Goal: Use online tool/utility: Utilize a website feature to perform a specific function

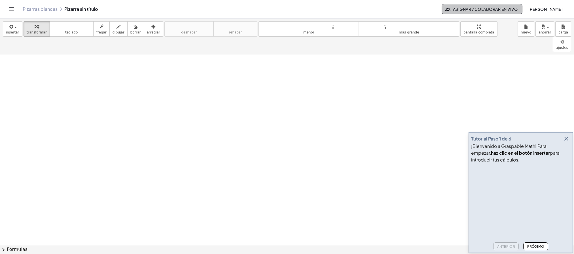
click at [454, 11] on font "Asignar / Colaborar en vivo" at bounding box center [485, 9] width 65 height 5
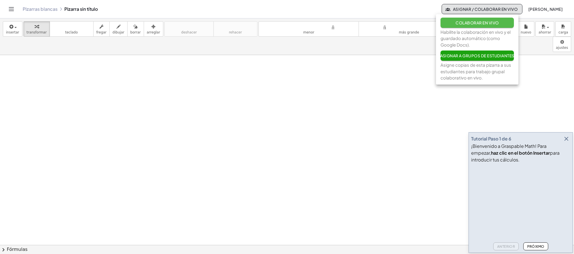
click at [455, 21] on font "Colaborar en vivo" at bounding box center [476, 22] width 43 height 5
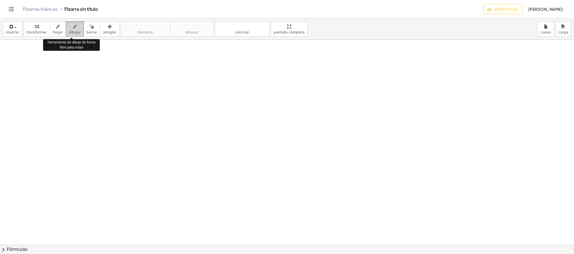
click at [69, 33] on font "dibujar" at bounding box center [75, 32] width 12 height 4
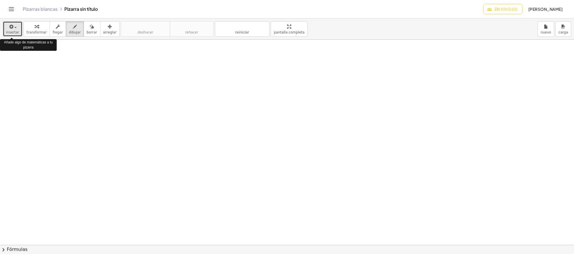
click at [16, 29] on div "button" at bounding box center [12, 26] width 13 height 7
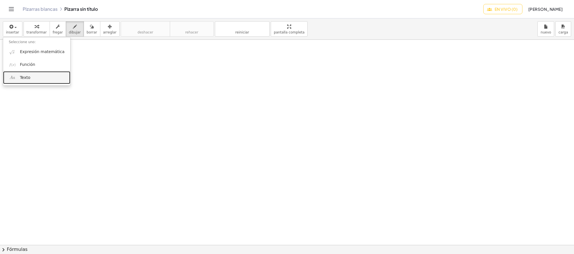
click at [33, 79] on link "Texto" at bounding box center [36, 77] width 67 height 13
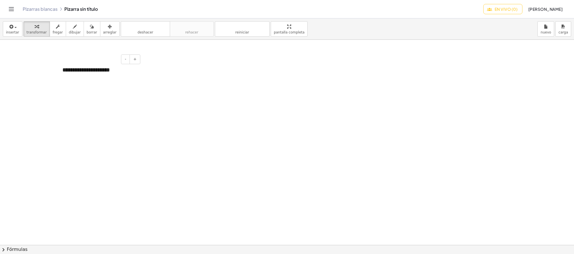
click at [84, 70] on font "**********" at bounding box center [86, 70] width 48 height 6
click at [169, 81] on div at bounding box center [287, 244] width 574 height 409
click at [112, 85] on div at bounding box center [287, 244] width 574 height 409
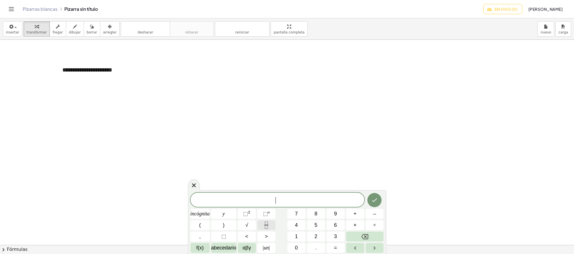
click at [267, 227] on icon "Fracción" at bounding box center [266, 224] width 7 height 7
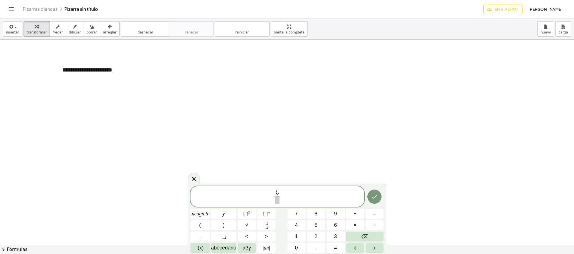
click at [277, 199] on span at bounding box center [277, 200] width 4 height 8
click at [288, 195] on span "5 6 ​ ​" at bounding box center [277, 196] width 174 height 15
click at [376, 224] on button "÷" at bounding box center [374, 225] width 18 height 10
click at [267, 222] on icon "Fracción" at bounding box center [266, 224] width 7 height 7
click at [285, 201] on span at bounding box center [284, 200] width 4 height 8
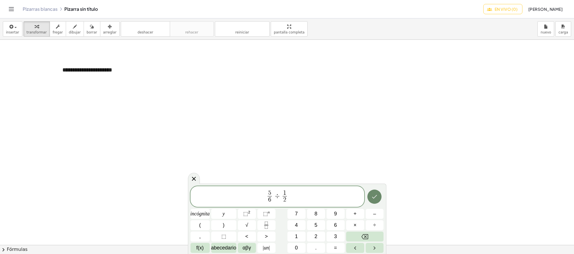
click at [371, 196] on icon "Hecho" at bounding box center [374, 196] width 7 height 7
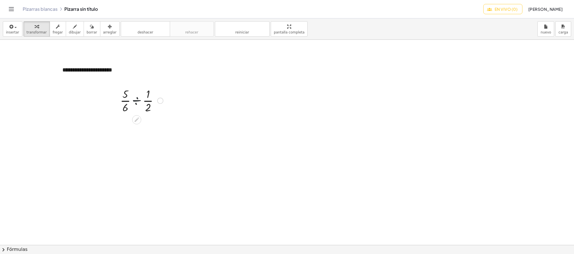
click at [142, 108] on div at bounding box center [141, 100] width 48 height 28
click at [161, 100] on div at bounding box center [160, 101] width 6 height 6
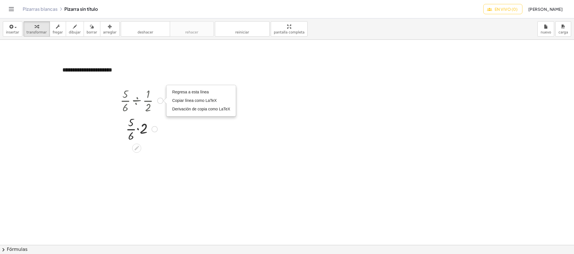
click at [161, 100] on div "Regresa a esta línea Copiar línea como LaTeX Derivación de copia como LaTeX" at bounding box center [160, 101] width 6 height 6
click at [220, 157] on div at bounding box center [287, 244] width 574 height 409
click at [156, 129] on div at bounding box center [154, 129] width 6 height 6
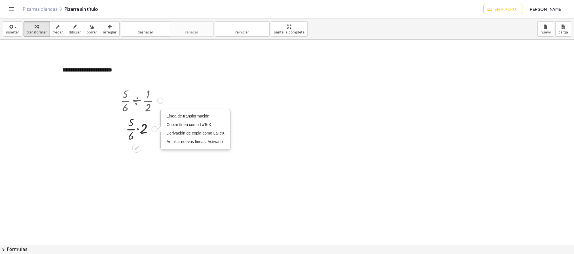
click at [156, 129] on div "Línea de transformación Copiar línea como LaTeX Derivación de copia como LaTeX …" at bounding box center [154, 129] width 6 height 6
click at [186, 113] on li "Línea de transformación" at bounding box center [195, 116] width 61 height 8
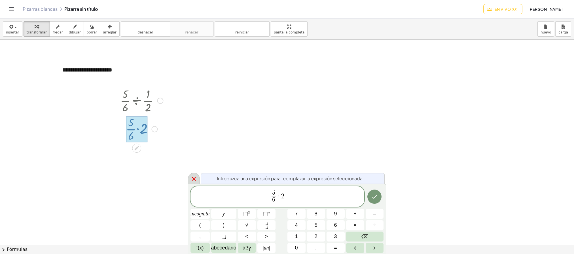
click at [196, 176] on icon at bounding box center [193, 178] width 7 height 7
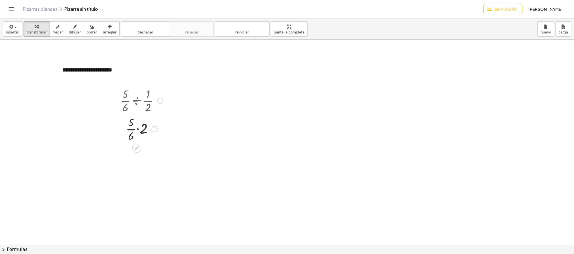
click at [160, 102] on div "Regresa a esta línea Copiar línea como LaTeX Derivación de copia como LaTeX" at bounding box center [160, 101] width 6 height 6
click at [190, 93] on font "Regresa a esta línea" at bounding box center [190, 92] width 37 height 5
click at [103, 27] on div "button" at bounding box center [109, 26] width 13 height 7
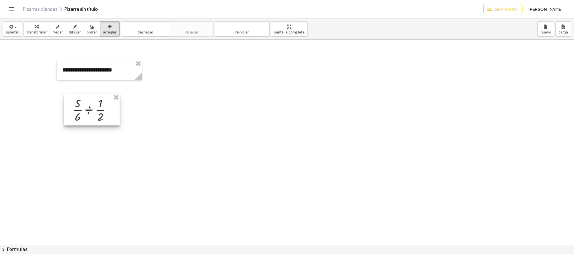
drag, startPoint x: 137, startPoint y: 103, endPoint x: 89, endPoint y: 112, distance: 48.5
click at [89, 112] on div at bounding box center [92, 109] width 56 height 31
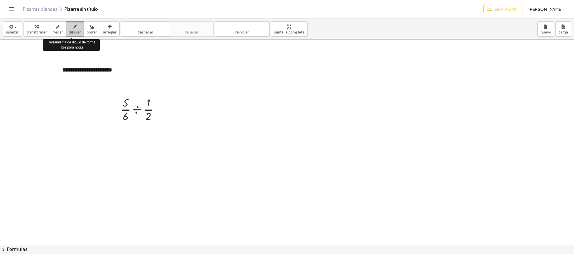
click at [70, 32] on font "dibujar" at bounding box center [75, 32] width 12 height 4
click at [69, 33] on font "dibujar" at bounding box center [75, 32] width 12 height 4
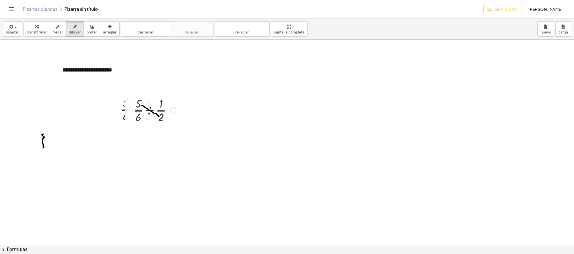
drag, startPoint x: 141, startPoint y: 106, endPoint x: 159, endPoint y: 116, distance: 20.8
click at [159, 116] on div at bounding box center [287, 244] width 574 height 409
drag, startPoint x: 159, startPoint y: 114, endPoint x: 157, endPoint y: 116, distance: 3.0
click at [157, 116] on div at bounding box center [287, 244] width 574 height 409
drag, startPoint x: 139, startPoint y: 118, endPoint x: 157, endPoint y: 106, distance: 21.5
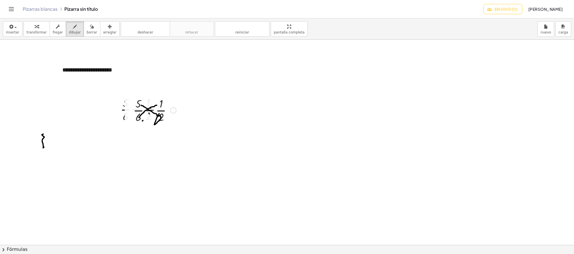
click at [157, 106] on div at bounding box center [287, 244] width 574 height 409
drag, startPoint x: 155, startPoint y: 103, endPoint x: 160, endPoint y: 108, distance: 6.8
click at [160, 108] on div at bounding box center [287, 244] width 574 height 409
drag, startPoint x: 184, startPoint y: 114, endPoint x: 249, endPoint y: 114, distance: 65.7
click at [249, 114] on div at bounding box center [287, 244] width 574 height 409
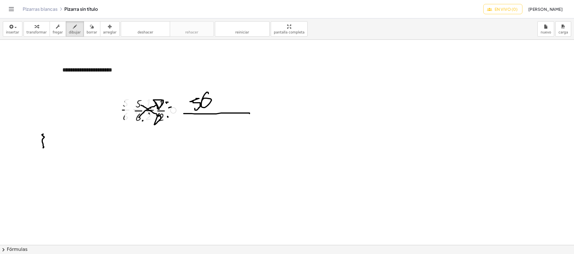
drag, startPoint x: 196, startPoint y: 99, endPoint x: 195, endPoint y: 109, distance: 10.0
click at [195, 109] on div at bounding box center [287, 244] width 574 height 409
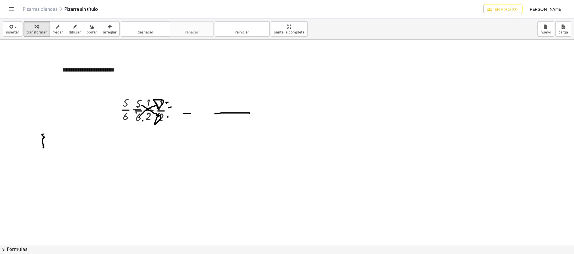
drag, startPoint x: 186, startPoint y: 118, endPoint x: 195, endPoint y: 118, distance: 9.3
click at [195, 118] on div at bounding box center [287, 244] width 574 height 409
click at [73, 29] on icon "button" at bounding box center [75, 26] width 4 height 7
drag, startPoint x: 224, startPoint y: 86, endPoint x: 196, endPoint y: 110, distance: 37.2
click at [196, 110] on div at bounding box center [287, 244] width 574 height 409
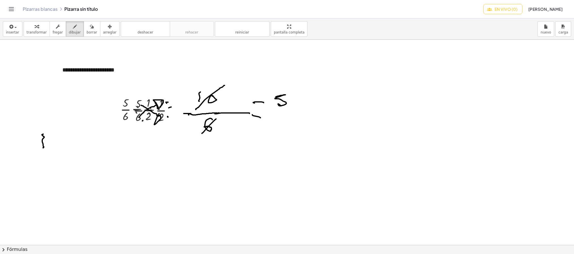
drag, startPoint x: 216, startPoint y: 119, endPoint x: 202, endPoint y: 134, distance: 20.2
click at [202, 134] on div at bounding box center [287, 244] width 574 height 409
click at [197, 226] on div at bounding box center [287, 244] width 574 height 409
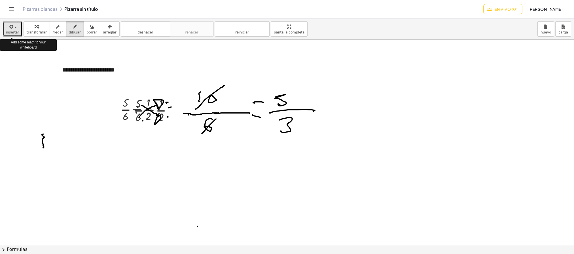
click at [8, 25] on icon "button" at bounding box center [10, 26] width 5 height 7
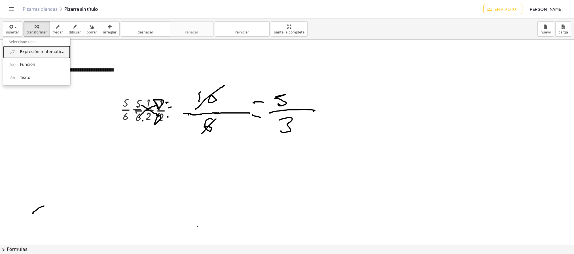
click at [35, 55] on span "Expresión matemática" at bounding box center [42, 52] width 44 height 6
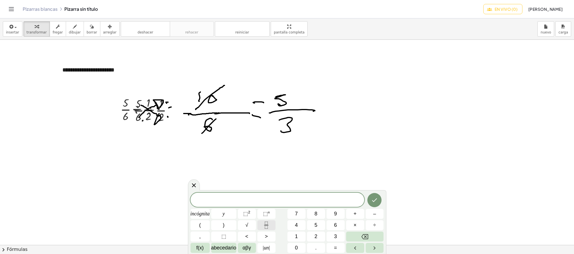
click at [267, 224] on icon "Fracción" at bounding box center [266, 224] width 7 height 7
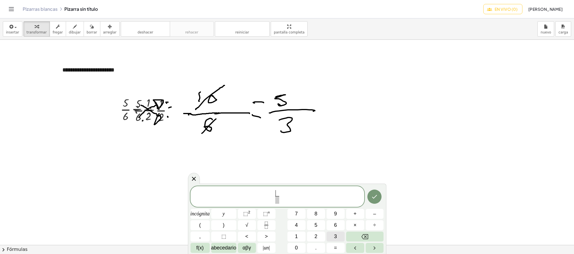
click at [337, 235] on button "3" at bounding box center [335, 236] width 18 height 10
click at [279, 200] on span "​" at bounding box center [277, 200] width 4 height 8
click at [296, 225] on font "4" at bounding box center [296, 225] width 3 height 6
click at [300, 197] on span "3 4 ​ ​" at bounding box center [277, 196] width 174 height 15
click at [379, 224] on button "÷" at bounding box center [374, 225] width 18 height 10
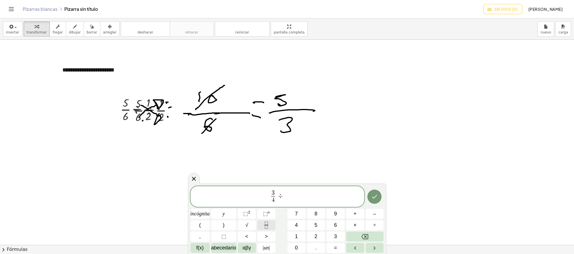
click at [264, 226] on icon "Fracción" at bounding box center [266, 224] width 7 height 7
click at [338, 237] on button "3" at bounding box center [335, 236] width 18 height 10
click at [284, 201] on span "​" at bounding box center [284, 200] width 4 height 8
click at [297, 212] on font "7" at bounding box center [296, 213] width 3 height 6
click at [374, 198] on icon "Hecho" at bounding box center [374, 196] width 7 height 7
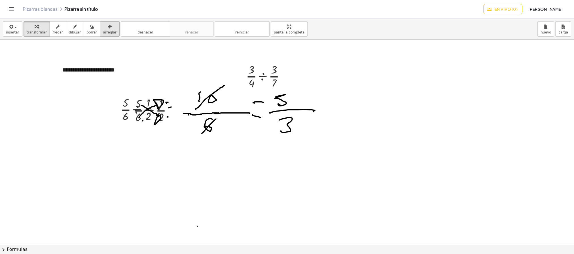
click at [108, 26] on icon "button" at bounding box center [110, 26] width 4 height 7
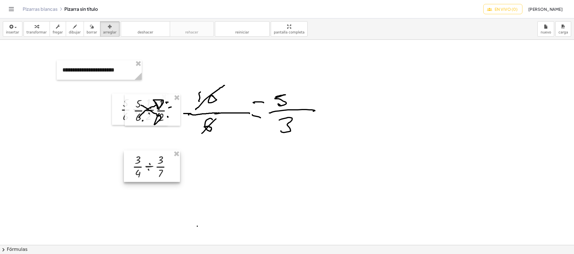
drag, startPoint x: 261, startPoint y: 70, endPoint x: 147, endPoint y: 161, distance: 145.8
click at [147, 161] on div at bounding box center [152, 165] width 56 height 31
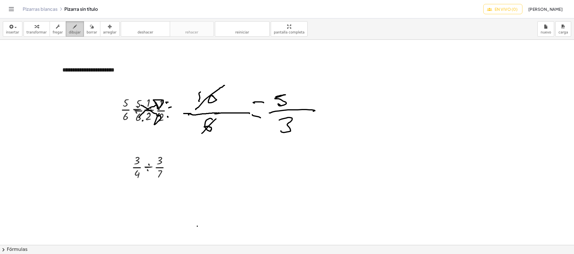
click at [69, 31] on font "dibujar" at bounding box center [75, 32] width 12 height 4
drag, startPoint x: 136, startPoint y: 160, endPoint x: 155, endPoint y: 181, distance: 28.3
click at [155, 181] on div at bounding box center [287, 244] width 574 height 409
click at [152, 181] on div at bounding box center [287, 244] width 574 height 409
drag, startPoint x: 176, startPoint y: 167, endPoint x: 186, endPoint y: 168, distance: 10.5
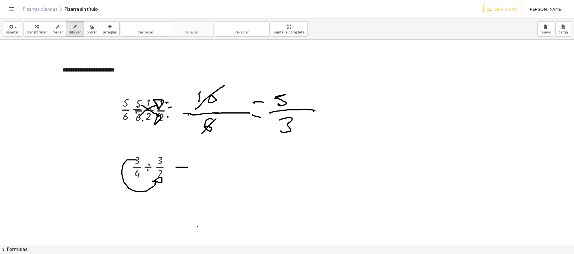
click at [186, 168] on div at bounding box center [287, 244] width 574 height 409
drag, startPoint x: 178, startPoint y: 170, endPoint x: 187, endPoint y: 171, distance: 9.6
click at [187, 171] on div at bounding box center [287, 244] width 574 height 409
drag, startPoint x: 198, startPoint y: 168, endPoint x: 265, endPoint y: 170, distance: 67.2
click at [265, 170] on div at bounding box center [287, 244] width 574 height 409
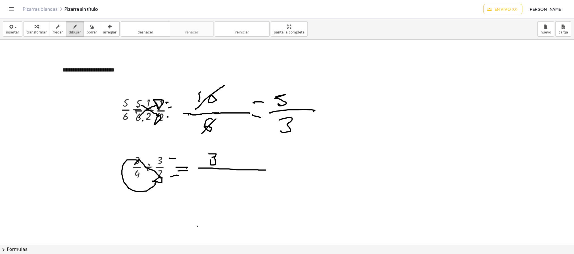
drag, startPoint x: 209, startPoint y: 154, endPoint x: 210, endPoint y: 160, distance: 6.2
click at [210, 160] on div at bounding box center [287, 244] width 574 height 409
click at [225, 159] on div at bounding box center [287, 244] width 574 height 409
drag, startPoint x: 287, startPoint y: 168, endPoint x: 315, endPoint y: 169, distance: 28.1
click at [315, 169] on div at bounding box center [287, 244] width 574 height 409
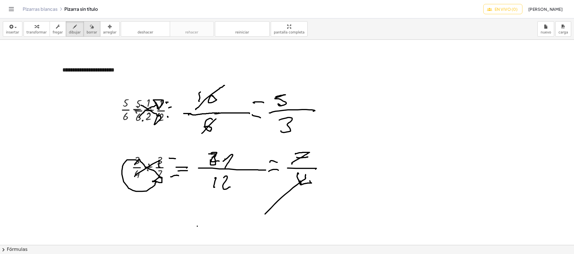
click at [88, 30] on font "borrar" at bounding box center [92, 32] width 10 height 4
click at [301, 157] on div at bounding box center [287, 244] width 574 height 409
click at [71, 30] on font "dibujar" at bounding box center [75, 32] width 12 height 4
drag, startPoint x: 287, startPoint y: 169, endPoint x: 326, endPoint y: 167, distance: 38.8
click at [326, 167] on div at bounding box center [287, 244] width 574 height 409
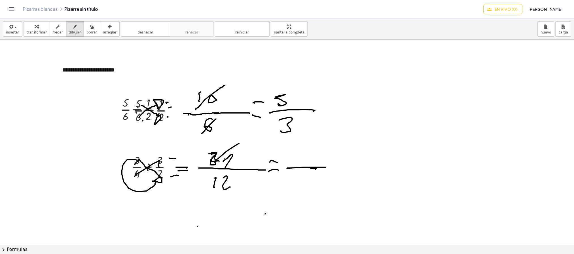
drag, startPoint x: 239, startPoint y: 144, endPoint x: 215, endPoint y: 161, distance: 29.2
click at [215, 161] on div at bounding box center [287, 244] width 574 height 409
drag, startPoint x: 243, startPoint y: 139, endPoint x: 247, endPoint y: 151, distance: 13.2
click at [247, 151] on div at bounding box center [287, 244] width 574 height 409
drag, startPoint x: 299, startPoint y: 150, endPoint x: 298, endPoint y: 157, distance: 6.9
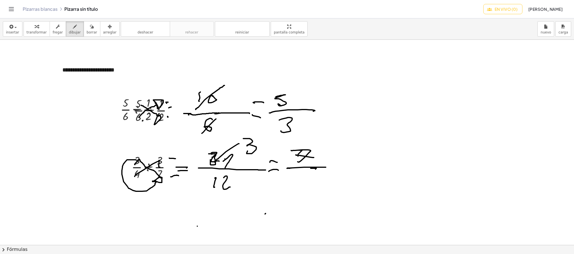
click at [298, 157] on div at bounding box center [287, 244] width 574 height 409
click at [137, 31] on font "deshacer" at bounding box center [145, 32] width 16 height 4
drag, startPoint x: 230, startPoint y: 173, endPoint x: 212, endPoint y: 193, distance: 27.5
click at [212, 193] on div at bounding box center [287, 244] width 574 height 409
drag, startPoint x: 246, startPoint y: 177, endPoint x: 254, endPoint y: 180, distance: 9.4
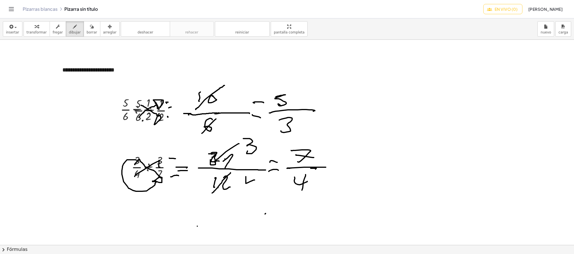
click at [254, 180] on div at bounding box center [287, 244] width 574 height 409
click at [254, 174] on div at bounding box center [287, 244] width 574 height 409
click at [127, 30] on icon "deshacer" at bounding box center [145, 26] width 43 height 7
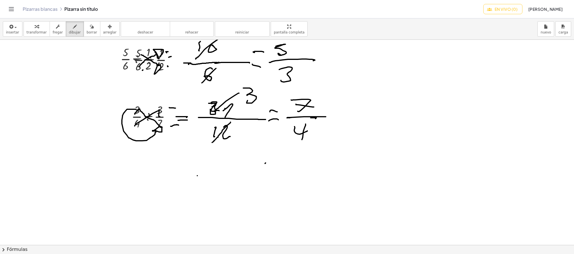
scroll to position [54, 0]
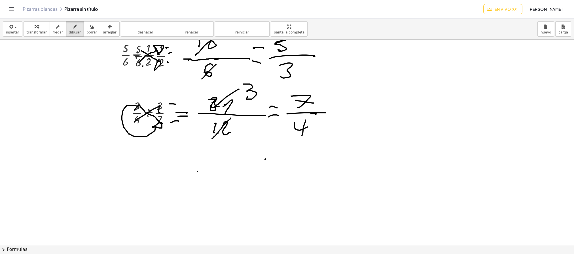
click at [218, 235] on div at bounding box center [287, 189] width 574 height 409
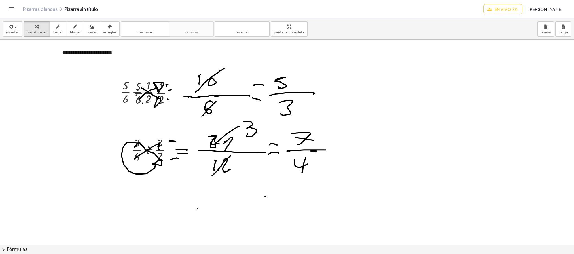
scroll to position [0, 0]
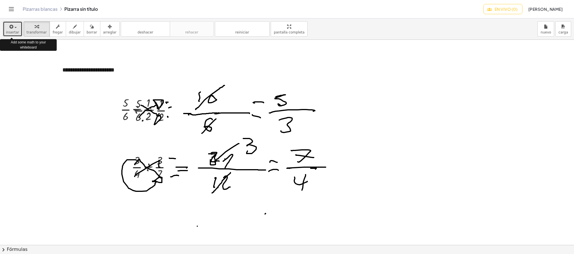
click at [15, 28] on div "button" at bounding box center [12, 26] width 13 height 7
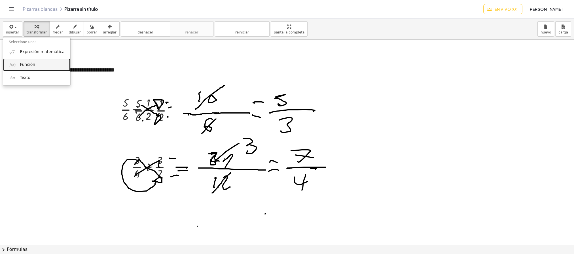
click at [37, 61] on link "Función" at bounding box center [36, 64] width 67 height 13
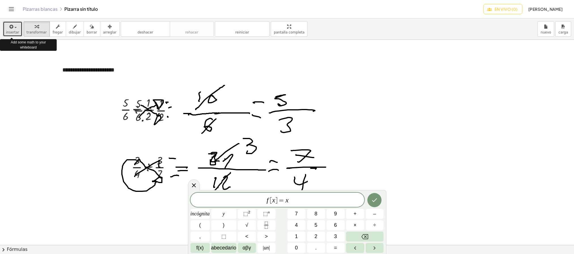
click at [14, 28] on div "button" at bounding box center [12, 26] width 13 height 7
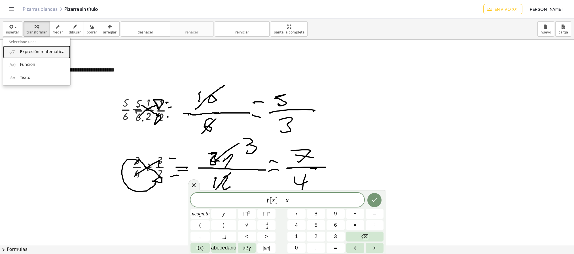
click at [40, 53] on font "Expresión matemática" at bounding box center [42, 51] width 44 height 5
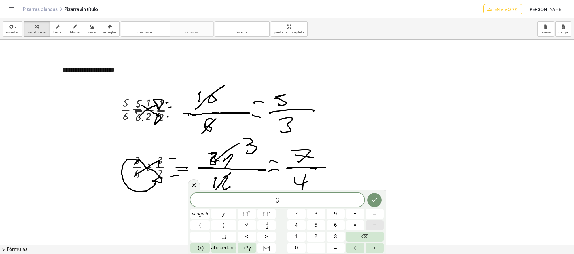
click at [374, 220] on button "÷" at bounding box center [374, 225] width 18 height 10
click at [266, 222] on icon "Fracción" at bounding box center [266, 224] width 7 height 7
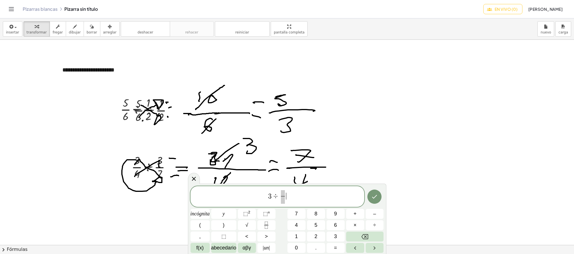
click at [295, 199] on span "3 ÷ ​ ​" at bounding box center [277, 196] width 174 height 15
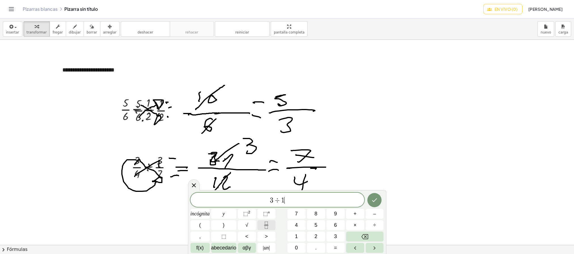
click at [264, 228] on icon "Fracción" at bounding box center [266, 224] width 7 height 7
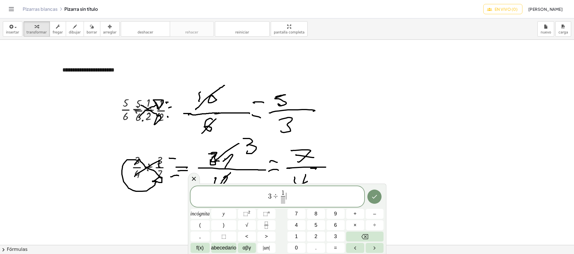
click at [291, 194] on span "3 ÷ 1 ​ ​" at bounding box center [277, 196] width 174 height 15
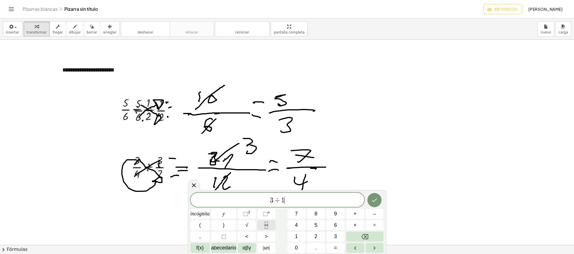
click at [264, 228] on icon "Fracción" at bounding box center [266, 224] width 7 height 7
click at [268, 224] on icon "Fracción" at bounding box center [266, 224] width 7 height 7
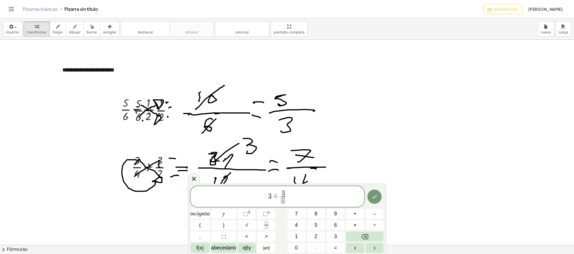
click at [284, 190] on span "1 ​" at bounding box center [283, 193] width 4 height 6
click at [284, 200] on span at bounding box center [283, 200] width 4 height 8
click at [279, 197] on span "3 ÷ ​ 2 5 ​" at bounding box center [277, 196] width 174 height 15
click at [376, 196] on icon "Hecho" at bounding box center [374, 196] width 7 height 7
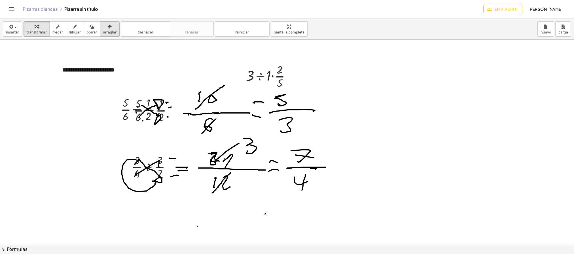
click at [106, 30] on font "arreglar" at bounding box center [109, 32] width 13 height 4
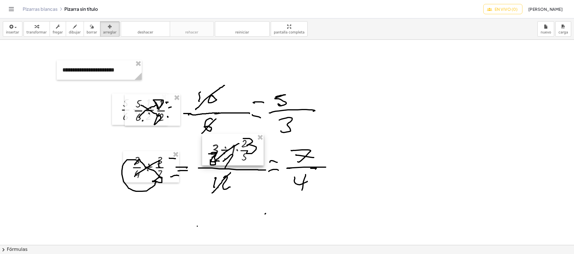
drag, startPoint x: 261, startPoint y: 73, endPoint x: 217, endPoint y: 148, distance: 86.5
click at [217, 148] on div at bounding box center [232, 149] width 61 height 31
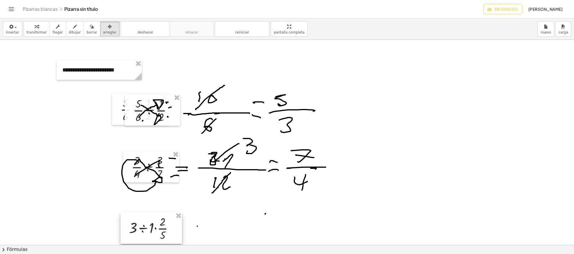
drag, startPoint x: 217, startPoint y: 148, endPoint x: 144, endPoint y: 225, distance: 106.4
click at [144, 225] on div at bounding box center [150, 227] width 61 height 31
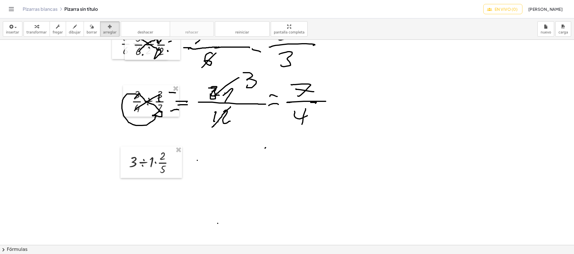
scroll to position [69, 0]
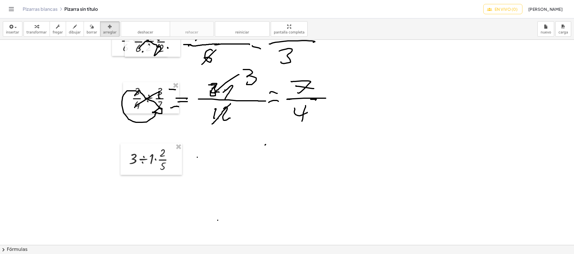
click at [73, 28] on icon "button" at bounding box center [75, 26] width 4 height 7
drag, startPoint x: 152, startPoint y: 167, endPoint x: 133, endPoint y: 175, distance: 21.1
drag, startPoint x: 182, startPoint y: 160, endPoint x: 196, endPoint y: 160, distance: 13.9
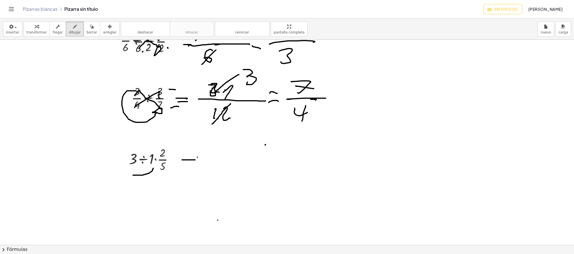
drag, startPoint x: 180, startPoint y: 167, endPoint x: 197, endPoint y: 167, distance: 17.0
drag, startPoint x: 211, startPoint y: 154, endPoint x: 212, endPoint y: 164, distance: 10.2
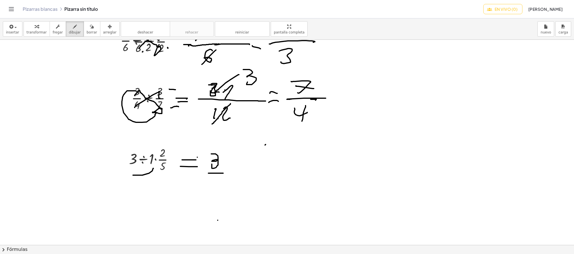
drag, startPoint x: 208, startPoint y: 173, endPoint x: 223, endPoint y: 173, distance: 14.7
drag, startPoint x: 212, startPoint y: 182, endPoint x: 218, endPoint y: 191, distance: 10.2
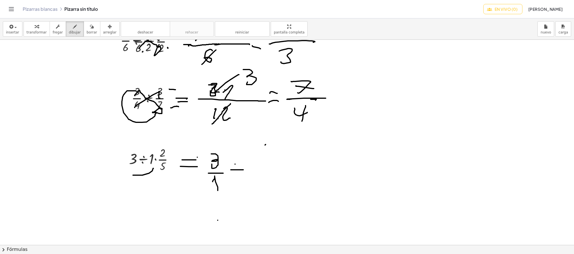
drag, startPoint x: 231, startPoint y: 170, endPoint x: 243, endPoint y: 170, distance: 12.5
drag, startPoint x: 253, startPoint y: 170, endPoint x: 282, endPoint y: 170, distance: 28.9
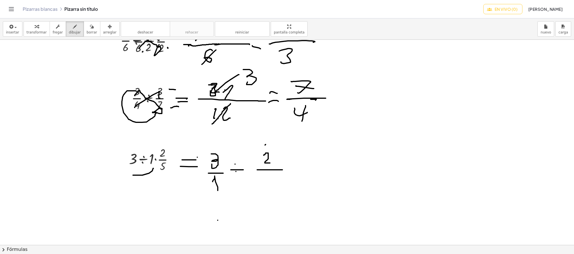
drag, startPoint x: 263, startPoint y: 156, endPoint x: 270, endPoint y: 163, distance: 9.9
drag, startPoint x: 272, startPoint y: 173, endPoint x: 268, endPoint y: 184, distance: 11.0
click at [90, 28] on icon "button" at bounding box center [92, 26] width 4 height 7
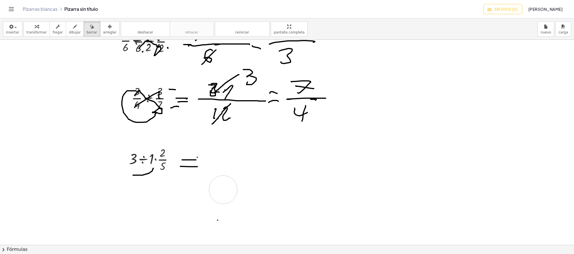
drag, startPoint x: 254, startPoint y: 152, endPoint x: 223, endPoint y: 190, distance: 49.8
drag, startPoint x: 222, startPoint y: 157, endPoint x: 232, endPoint y: 158, distance: 10.5
click at [70, 31] on font "dibujar" at bounding box center [75, 32] width 12 height 4
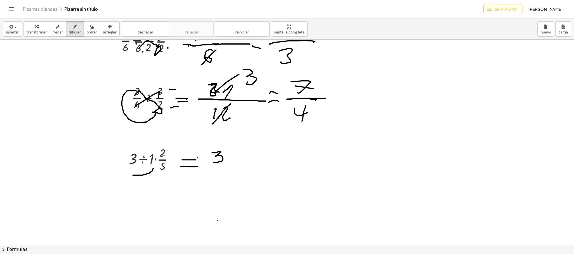
drag, startPoint x: 212, startPoint y: 153, endPoint x: 213, endPoint y: 163, distance: 9.7
drag, startPoint x: 231, startPoint y: 154, endPoint x: 244, endPoint y: 162, distance: 14.9
drag, startPoint x: 242, startPoint y: 153, endPoint x: 235, endPoint y: 163, distance: 12.7
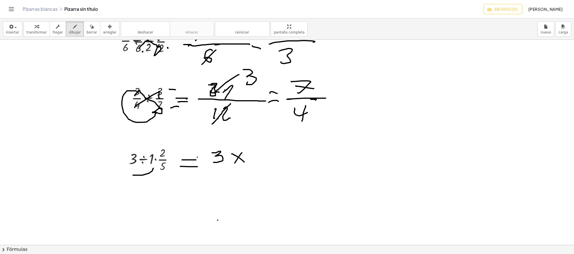
drag, startPoint x: 250, startPoint y: 149, endPoint x: 260, endPoint y: 159, distance: 14.4
drag, startPoint x: 246, startPoint y: 169, endPoint x: 268, endPoint y: 168, distance: 22.1
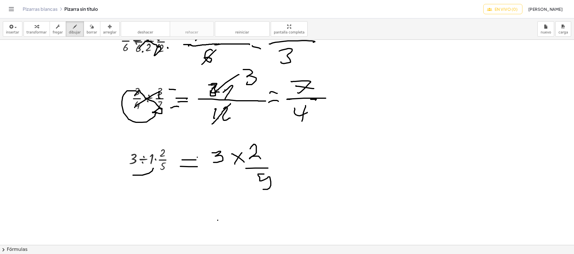
drag, startPoint x: 264, startPoint y: 174, endPoint x: 262, endPoint y: 186, distance: 12.3
drag, startPoint x: 205, startPoint y: 172, endPoint x: 226, endPoint y: 172, distance: 21.0
drag, startPoint x: 212, startPoint y: 186, endPoint x: 214, endPoint y: 196, distance: 10.3
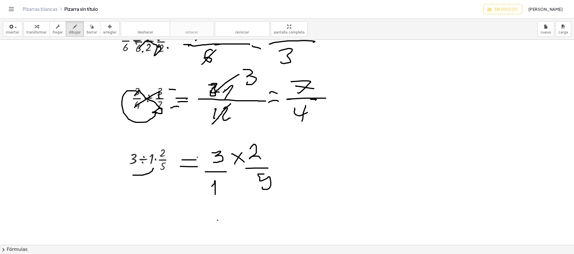
drag, startPoint x: 280, startPoint y: 165, endPoint x: 289, endPoint y: 165, distance: 9.6
drag, startPoint x: 280, startPoint y: 168, endPoint x: 290, endPoint y: 167, distance: 9.7
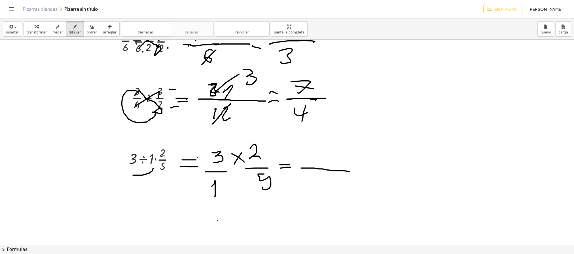
drag, startPoint x: 301, startPoint y: 168, endPoint x: 349, endPoint y: 172, distance: 48.6
click at [90, 28] on icon "button" at bounding box center [92, 26] width 4 height 7
click at [69, 31] on font "dibujar" at bounding box center [75, 32] width 12 height 4
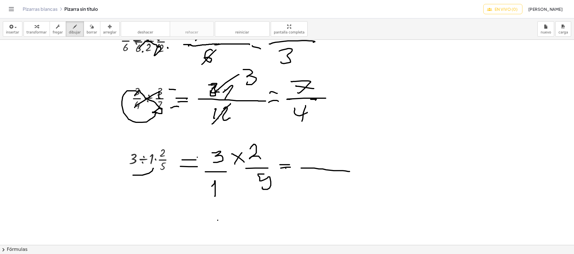
drag, startPoint x: 223, startPoint y: 152, endPoint x: 246, endPoint y: 149, distance: 23.0
drag, startPoint x: 323, startPoint y: 148, endPoint x: 326, endPoint y: 158, distance: 10.5
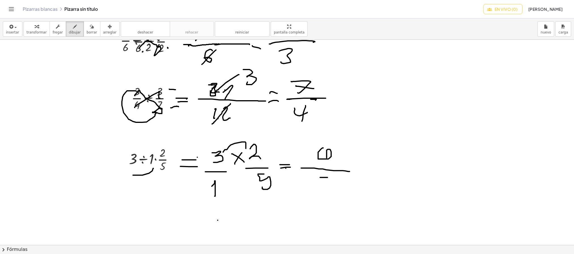
drag, startPoint x: 320, startPoint y: 178, endPoint x: 327, endPoint y: 178, distance: 7.4
drag, startPoint x: 320, startPoint y: 175, endPoint x: 321, endPoint y: 194, distance: 19.0
drag, startPoint x: 366, startPoint y: 150, endPoint x: 368, endPoint y: 190, distance: 40.0
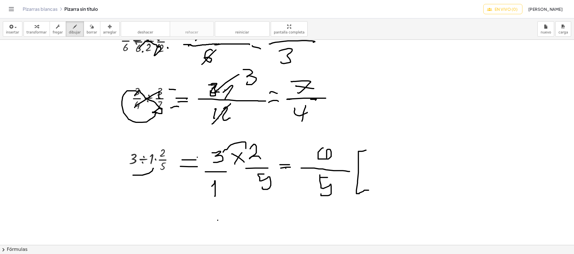
drag, startPoint x: 207, startPoint y: 215, endPoint x: 314, endPoint y: 231, distance: 108.3
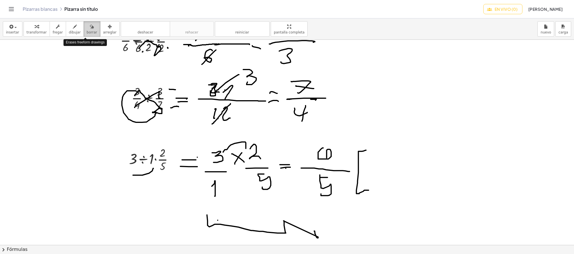
click at [90, 30] on icon "button" at bounding box center [92, 26] width 4 height 7
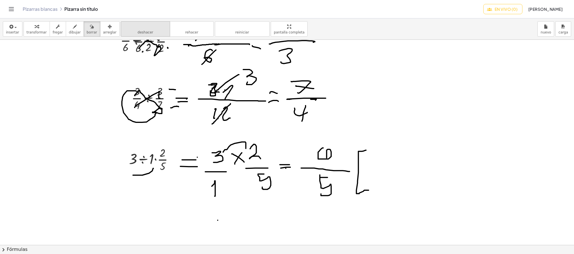
click at [148, 25] on font "deshacer" at bounding box center [145, 26] width 43 height 5
click at [73, 27] on icon "button" at bounding box center [75, 26] width 4 height 7
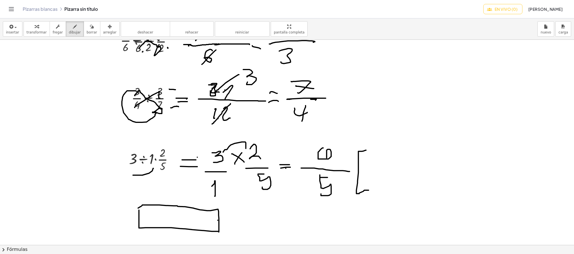
drag, startPoint x: 155, startPoint y: 205, endPoint x: 156, endPoint y: 224, distance: 18.8
drag, startPoint x: 170, startPoint y: 205, endPoint x: 169, endPoint y: 224, distance: 19.6
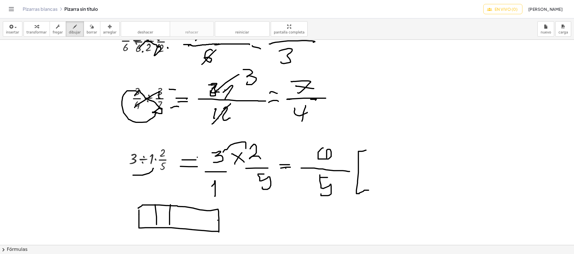
drag, startPoint x: 186, startPoint y: 209, endPoint x: 185, endPoint y: 232, distance: 22.9
drag, startPoint x: 201, startPoint y: 211, endPoint x: 200, endPoint y: 226, distance: 14.5
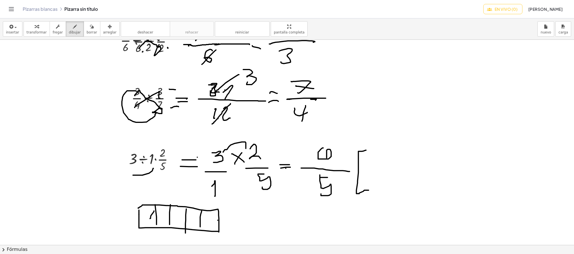
drag, startPoint x: 154, startPoint y: 211, endPoint x: 150, endPoint y: 219, distance: 8.6
drag, startPoint x: 160, startPoint y: 221, endPoint x: 159, endPoint y: 225, distance: 4.3
drag, startPoint x: 180, startPoint y: 214, endPoint x: 175, endPoint y: 223, distance: 10.6
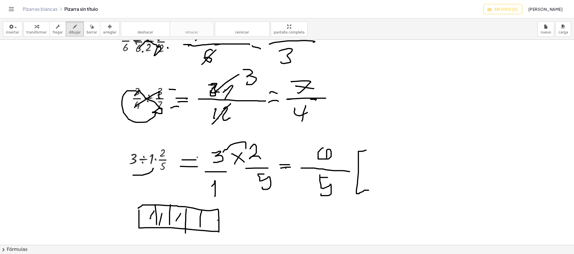
drag, startPoint x: 198, startPoint y: 215, endPoint x: 187, endPoint y: 230, distance: 19.0
drag, startPoint x: 210, startPoint y: 217, endPoint x: 207, endPoint y: 225, distance: 8.2
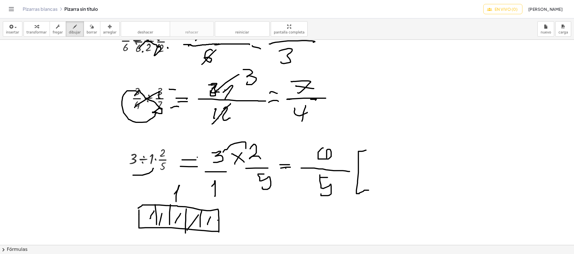
drag, startPoint x: 174, startPoint y: 194, endPoint x: 176, endPoint y: 202, distance: 7.8
drag, startPoint x: 249, startPoint y: 215, endPoint x: 252, endPoint y: 224, distance: 8.9
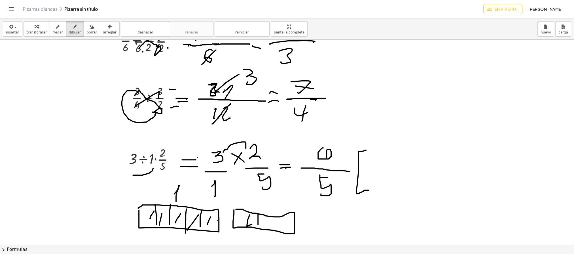
drag, startPoint x: 258, startPoint y: 214, endPoint x: 258, endPoint y: 225, distance: 10.2
drag, startPoint x: 271, startPoint y: 216, endPoint x: 269, endPoint y: 227, distance: 11.1
drag, startPoint x: 280, startPoint y: 218, endPoint x: 280, endPoint y: 229, distance: 11.0
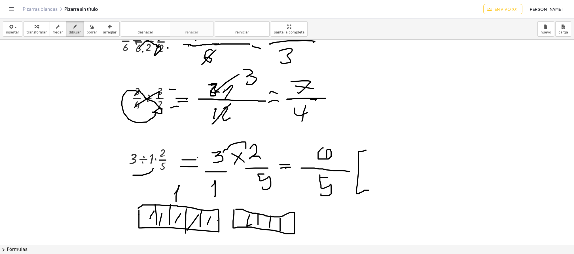
drag, startPoint x: 242, startPoint y: 218, endPoint x: 237, endPoint y: 220, distance: 5.7
drag, startPoint x: 370, startPoint y: 167, endPoint x: 374, endPoint y: 178, distance: 12.3
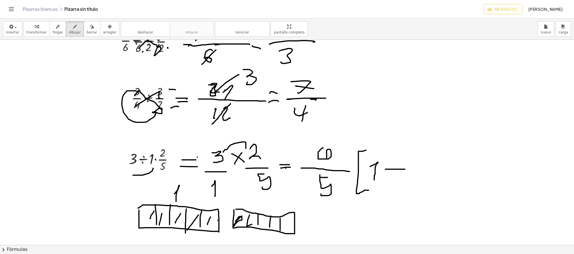
drag, startPoint x: 385, startPoint y: 169, endPoint x: 400, endPoint y: 169, distance: 15.3
drag, startPoint x: 389, startPoint y: 158, endPoint x: 393, endPoint y: 147, distance: 11.2
drag, startPoint x: 393, startPoint y: 147, endPoint x: 393, endPoint y: 155, distance: 7.6
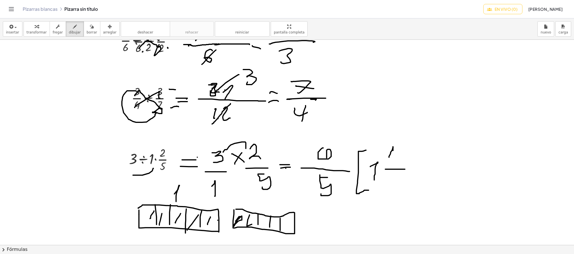
drag, startPoint x: 393, startPoint y: 155, endPoint x: 394, endPoint y: 160, distance: 5.4
drag, startPoint x: 293, startPoint y: 223, endPoint x: 306, endPoint y: 224, distance: 13.0
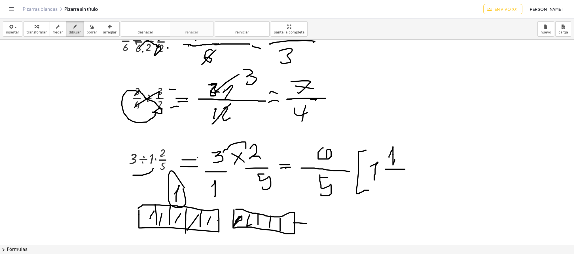
drag, startPoint x: 319, startPoint y: 224, endPoint x: 343, endPoint y: 223, distance: 24.4
drag, startPoint x: 331, startPoint y: 227, endPoint x: 327, endPoint y: 235, distance: 9.8
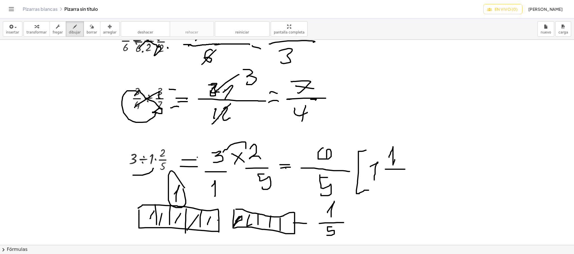
drag, startPoint x: 327, startPoint y: 213, endPoint x: 331, endPoint y: 217, distance: 5.6
drag, startPoint x: 396, startPoint y: 173, endPoint x: 391, endPoint y: 184, distance: 11.4
drag, startPoint x: 391, startPoint y: 133, endPoint x: 327, endPoint y: 125, distance: 64.8
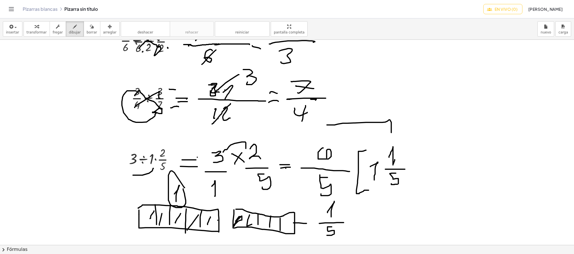
drag, startPoint x: 339, startPoint y: 144, endPoint x: 341, endPoint y: 147, distance: 3.4
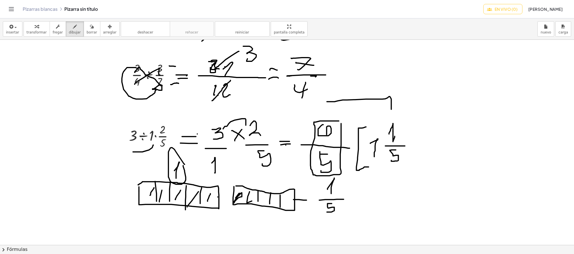
scroll to position [98, 0]
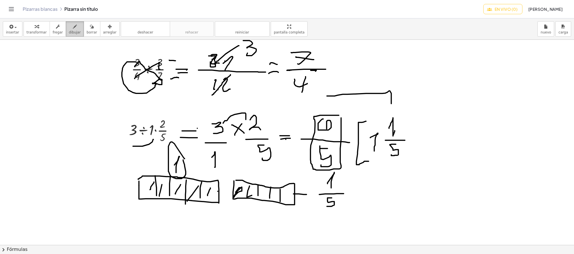
click at [74, 31] on button "dibujar" at bounding box center [75, 28] width 18 height 15
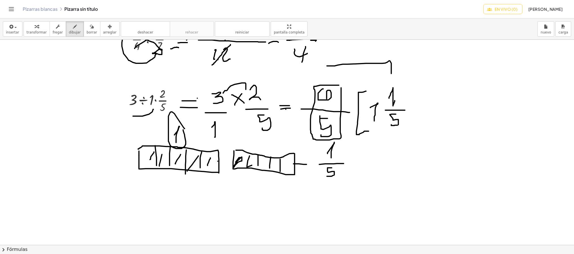
scroll to position [129, 0]
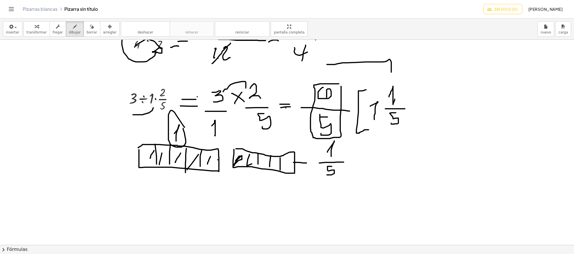
click at [152, 203] on div at bounding box center [287, 216] width 574 height 613
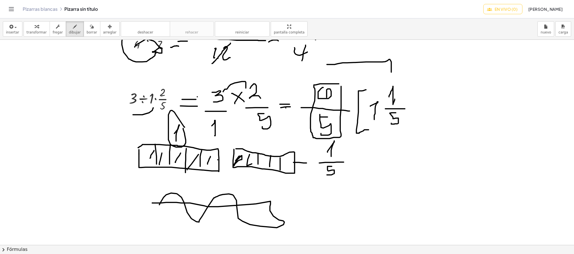
drag, startPoint x: 152, startPoint y: 203, endPoint x: 99, endPoint y: 209, distance: 53.9
click at [99, 209] on div at bounding box center [287, 216] width 574 height 613
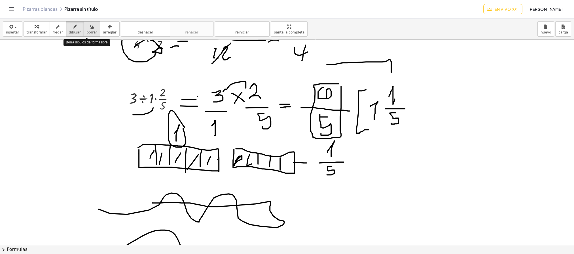
click at [87, 33] on font "borrar" at bounding box center [92, 32] width 10 height 4
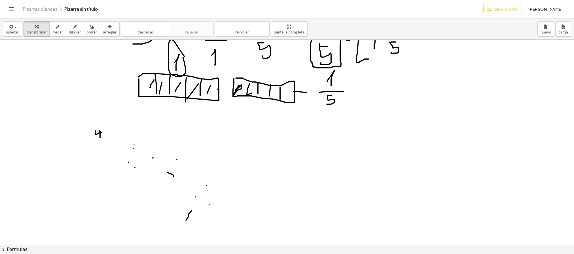
scroll to position [201, 0]
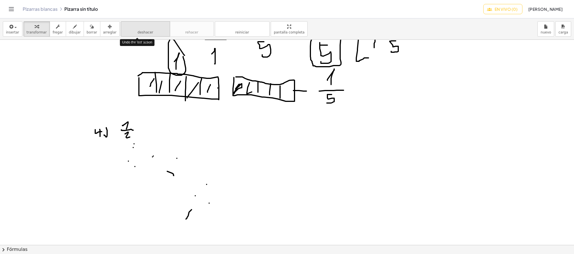
click at [149, 29] on font "deshacer" at bounding box center [145, 26] width 43 height 5
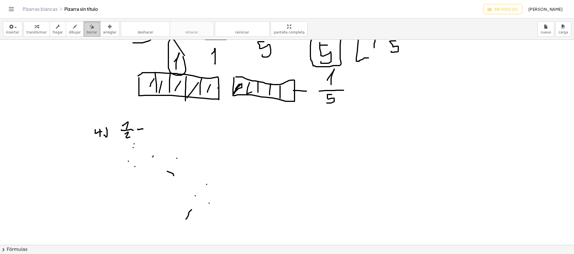
click at [89, 28] on div "button" at bounding box center [92, 26] width 10 height 7
drag, startPoint x: 113, startPoint y: 154, endPoint x: 196, endPoint y: 175, distance: 85.5
click at [196, 175] on div at bounding box center [287, 145] width 574 height 613
drag, startPoint x: 214, startPoint y: 192, endPoint x: 180, endPoint y: 224, distance: 45.7
click at [180, 224] on div at bounding box center [287, 145] width 574 height 613
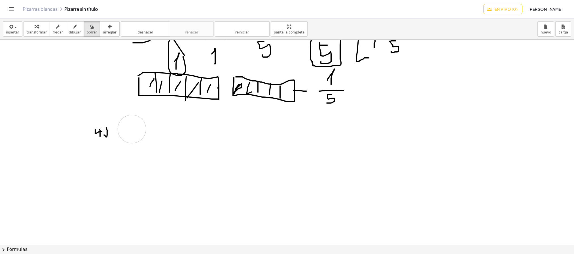
drag, startPoint x: 146, startPoint y: 140, endPoint x: 132, endPoint y: 129, distance: 17.9
click at [132, 129] on div at bounding box center [287, 145] width 574 height 613
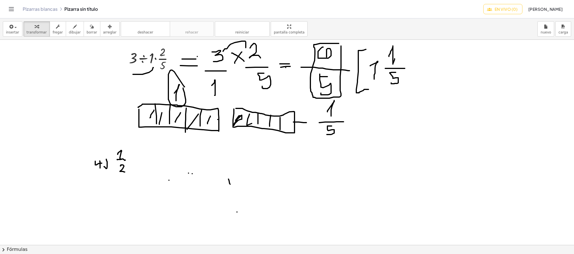
scroll to position [197, 0]
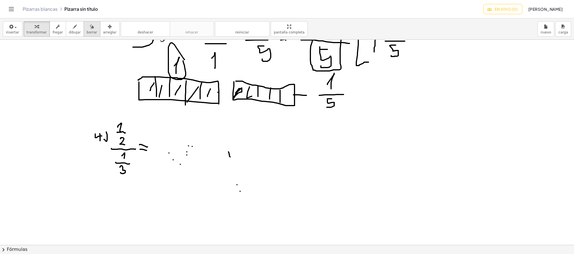
click at [90, 30] on icon "button" at bounding box center [92, 26] width 4 height 7
drag, startPoint x: 170, startPoint y: 133, endPoint x: 231, endPoint y: 186, distance: 81.1
click at [231, 186] on div at bounding box center [287, 149] width 574 height 613
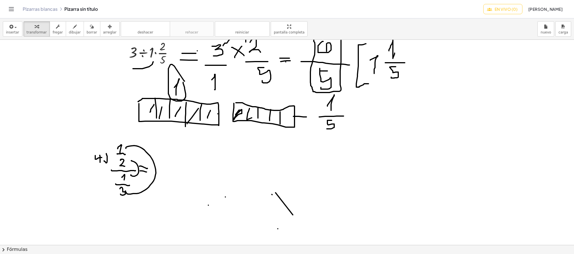
scroll to position [169, 0]
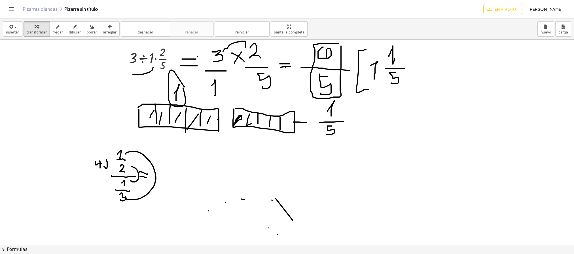
drag, startPoint x: 170, startPoint y: 177, endPoint x: 209, endPoint y: 179, distance: 39.2
click at [209, 179] on div at bounding box center [287, 176] width 574 height 613
click at [73, 31] on font "dibujar" at bounding box center [75, 32] width 12 height 4
drag, startPoint x: 163, startPoint y: 176, endPoint x: 228, endPoint y: 180, distance: 65.2
click at [228, 180] on div at bounding box center [287, 176] width 574 height 613
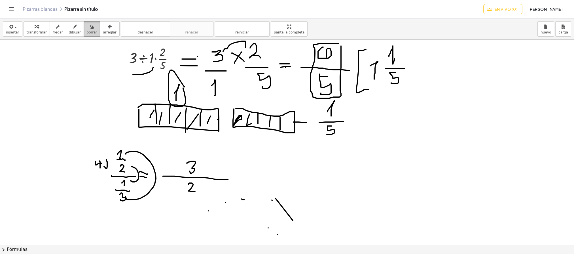
click at [90, 29] on icon "button" at bounding box center [92, 26] width 4 height 7
drag, startPoint x: 305, startPoint y: 199, endPoint x: 223, endPoint y: 179, distance: 84.1
click at [223, 179] on div at bounding box center [287, 176] width 574 height 613
drag, startPoint x: 309, startPoint y: 214, endPoint x: 277, endPoint y: 222, distance: 33.3
click at [277, 222] on div at bounding box center [287, 176] width 574 height 613
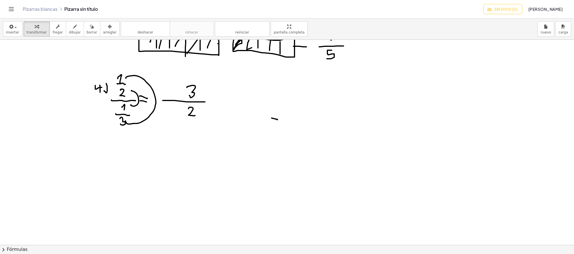
scroll to position [224, 0]
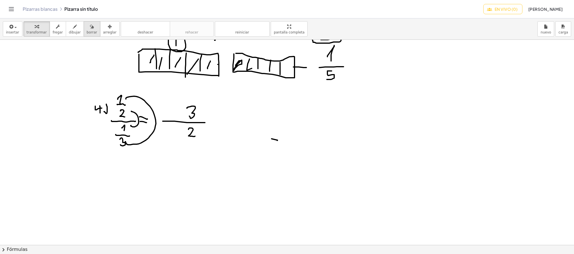
click at [90, 29] on icon "button" at bounding box center [92, 26] width 4 height 7
drag, startPoint x: 273, startPoint y: 118, endPoint x: 275, endPoint y: 149, distance: 31.5
click at [275, 149] on div at bounding box center [287, 121] width 574 height 613
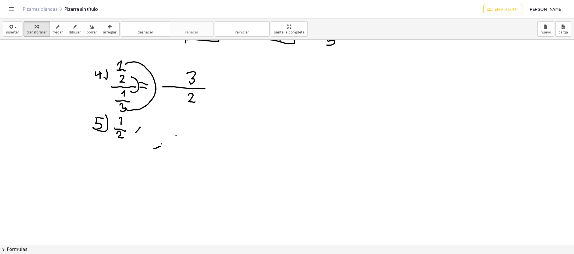
scroll to position [260, 0]
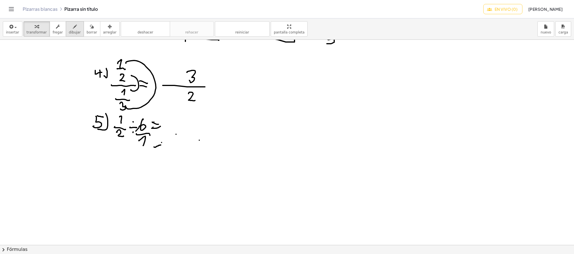
click at [73, 28] on icon "button" at bounding box center [75, 26] width 4 height 7
drag, startPoint x: 124, startPoint y: 122, endPoint x: 144, endPoint y: 138, distance: 26.0
click at [144, 138] on div at bounding box center [287, 86] width 574 height 613
drag, startPoint x: 176, startPoint y: 132, endPoint x: 220, endPoint y: 135, distance: 43.7
click at [220, 135] on div at bounding box center [287, 86] width 574 height 613
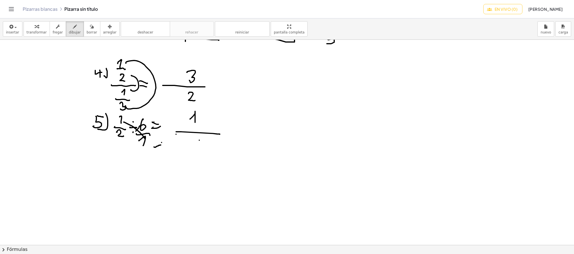
drag, startPoint x: 190, startPoint y: 119, endPoint x: 195, endPoint y: 124, distance: 7.0
click at [195, 124] on div at bounding box center [287, 86] width 574 height 613
drag, startPoint x: 127, startPoint y: 141, endPoint x: 139, endPoint y: 129, distance: 17.2
click at [139, 129] on div at bounding box center [287, 86] width 574 height 613
drag, startPoint x: 187, startPoint y: 144, endPoint x: 190, endPoint y: 155, distance: 10.5
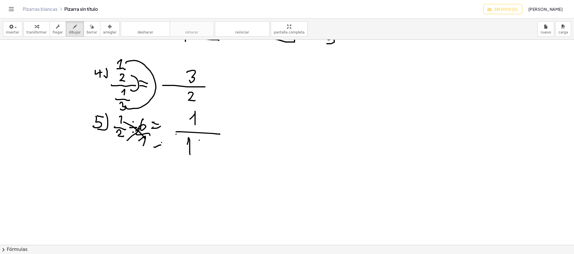
click at [190, 155] on div at bounding box center [287, 86] width 574 height 613
drag, startPoint x: 195, startPoint y: 141, endPoint x: 203, endPoint y: 149, distance: 11.6
click at [203, 149] on div at bounding box center [287, 86] width 574 height 613
drag, startPoint x: 197, startPoint y: 140, endPoint x: 193, endPoint y: 141, distance: 3.5
click at [193, 141] on div at bounding box center [287, 86] width 574 height 613
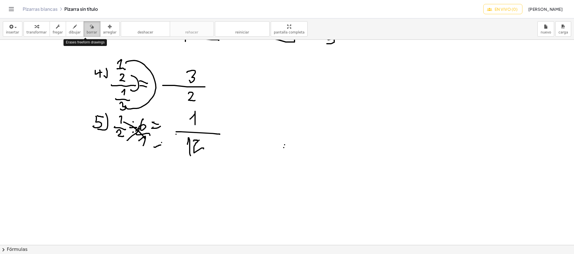
click at [88, 31] on font "borrar" at bounding box center [92, 32] width 10 height 4
drag, startPoint x: 296, startPoint y: 158, endPoint x: 288, endPoint y: 146, distance: 14.2
click at [288, 146] on div at bounding box center [287, 86] width 574 height 613
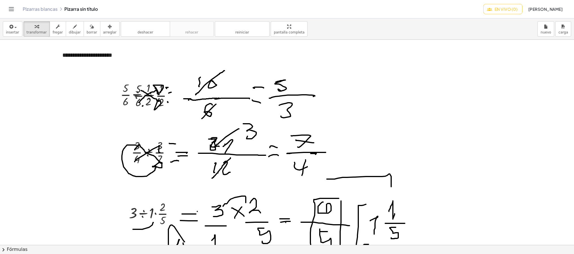
scroll to position [0, 0]
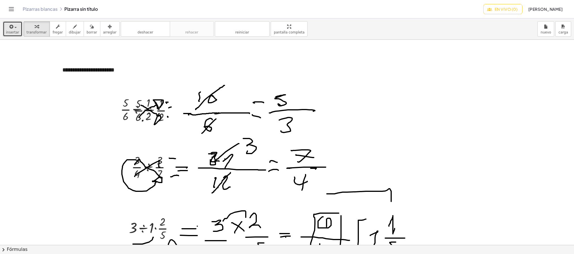
click at [18, 30] on button "insertar" at bounding box center [13, 28] width 20 height 15
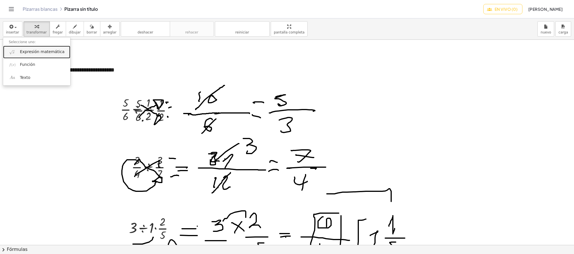
click at [39, 54] on font "Expresión matemática" at bounding box center [42, 51] width 44 height 5
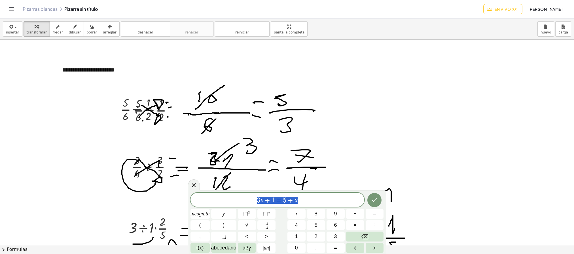
drag, startPoint x: 306, startPoint y: 200, endPoint x: 220, endPoint y: 199, distance: 86.1
click at [220, 199] on span "3 x + 1 = 5 + x" at bounding box center [277, 200] width 174 height 8
click at [316, 235] on font "2" at bounding box center [315, 236] width 3 height 6
click at [265, 224] on icon "Fracción" at bounding box center [266, 224] width 7 height 7
click at [270, 227] on button "Fracción" at bounding box center [266, 225] width 18 height 10
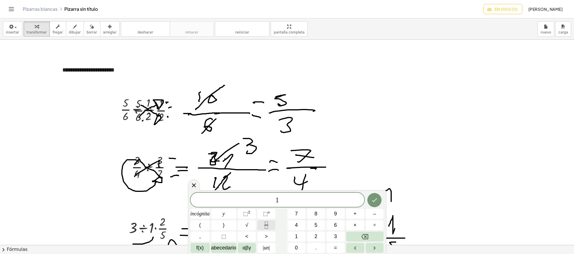
click at [268, 224] on icon "Fracción" at bounding box center [266, 224] width 7 height 7
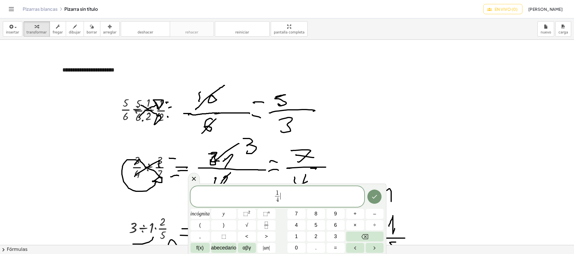
click at [285, 197] on span "1 4 ​ ​" at bounding box center [277, 196] width 174 height 15
click at [373, 226] on font "÷" at bounding box center [374, 225] width 3 height 6
click at [333, 237] on button "3" at bounding box center [335, 236] width 18 height 10
click at [269, 196] on span "1 4 ​" at bounding box center [271, 197] width 7 height 14
click at [268, 196] on span "​ 1 4 ​ ÷ 3" at bounding box center [277, 196] width 174 height 15
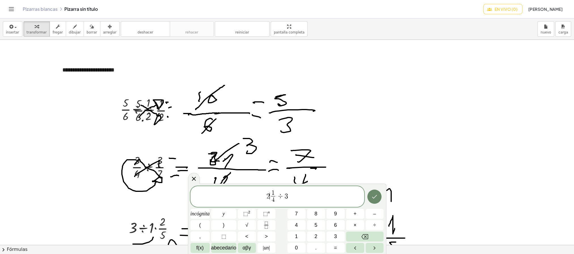
click at [377, 198] on icon "Hecho" at bounding box center [374, 196] width 7 height 7
click at [374, 197] on icon "Hecho" at bounding box center [374, 197] width 5 height 4
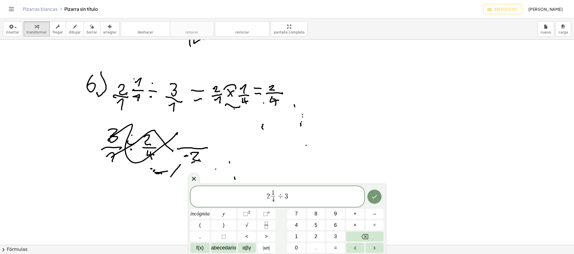
scroll to position [377, 0]
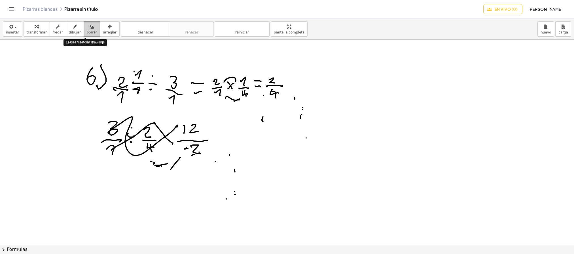
click at [88, 30] on font "borrar" at bounding box center [92, 32] width 10 height 4
drag, startPoint x: 228, startPoint y: 160, endPoint x: 219, endPoint y: 199, distance: 40.1
click at [219, 199] on div at bounding box center [287, 72] width 574 height 818
click at [73, 28] on icon "button" at bounding box center [75, 26] width 4 height 7
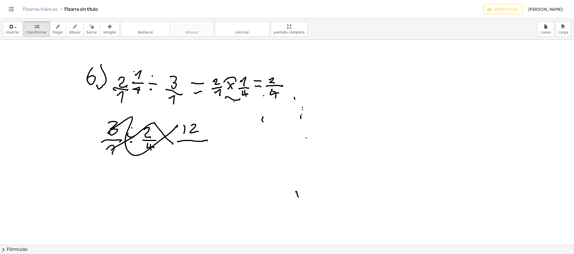
drag, startPoint x: 188, startPoint y: 148, endPoint x: 206, endPoint y: 156, distance: 19.7
click at [206, 156] on div "**********" at bounding box center [287, 72] width 574 height 818
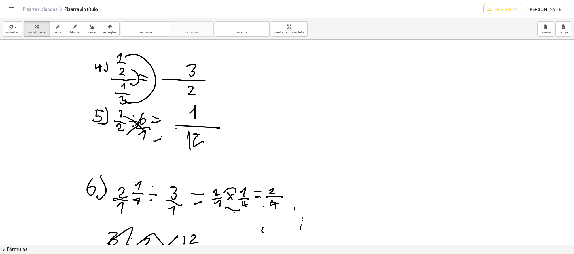
scroll to position [336, 0]
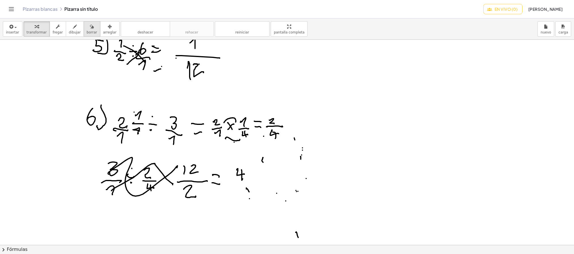
click at [90, 27] on icon "button" at bounding box center [92, 26] width 4 height 7
drag, startPoint x: 316, startPoint y: 151, endPoint x: 305, endPoint y: 145, distance: 12.8
click at [305, 145] on div at bounding box center [287, 113] width 574 height 818
click at [89, 32] on font "borrar" at bounding box center [92, 32] width 10 height 4
drag, startPoint x: 274, startPoint y: 153, endPoint x: 240, endPoint y: 170, distance: 38.1
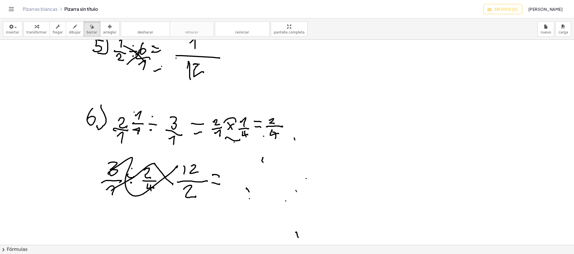
click at [222, 165] on div at bounding box center [287, 113] width 574 height 818
click at [69, 31] on font "dibujar" at bounding box center [75, 32] width 12 height 4
drag, startPoint x: 325, startPoint y: 140, endPoint x: 294, endPoint y: 84, distance: 63.7
click at [294, 84] on div at bounding box center [287, 113] width 574 height 818
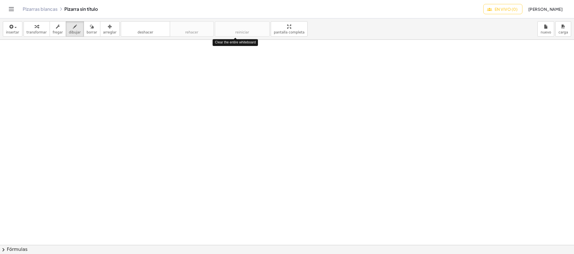
scroll to position [0, 0]
click at [73, 34] on font "dibujar" at bounding box center [75, 32] width 12 height 4
click at [70, 32] on font "dibujar" at bounding box center [75, 32] width 12 height 4
click at [71, 28] on div "button" at bounding box center [75, 26] width 12 height 7
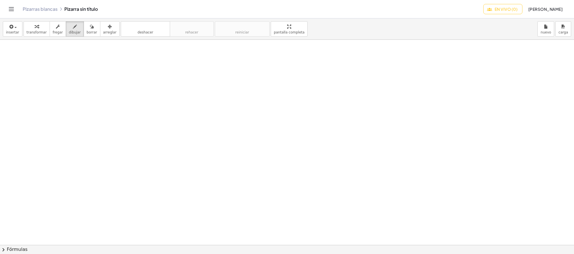
drag, startPoint x: 103, startPoint y: 49, endPoint x: 104, endPoint y: 63, distance: 14.2
click at [104, 63] on div at bounding box center [287, 240] width 574 height 409
click at [71, 32] on font "dibujar" at bounding box center [75, 32] width 12 height 4
drag, startPoint x: 101, startPoint y: 60, endPoint x: 102, endPoint y: 72, distance: 11.9
click at [102, 72] on div at bounding box center [287, 240] width 574 height 409
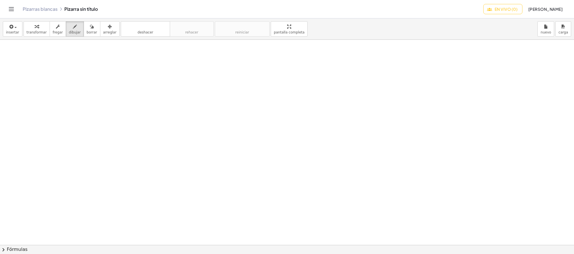
click at [73, 38] on div "insertar Seleccione uno: Expresión matemática Función Texto transformar fregar …" at bounding box center [287, 28] width 574 height 21
click at [72, 33] on font "dibujar" at bounding box center [75, 32] width 12 height 4
click at [73, 28] on icon "button" at bounding box center [75, 26] width 4 height 7
click at [73, 30] on icon "button" at bounding box center [75, 26] width 4 height 7
click at [73, 27] on icon "button" at bounding box center [75, 26] width 4 height 7
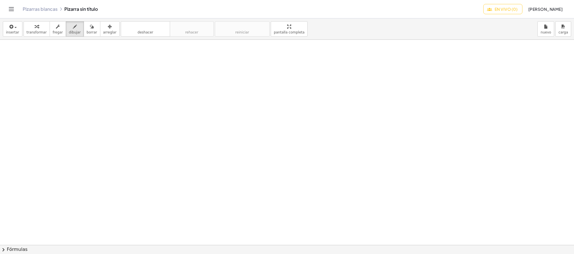
drag, startPoint x: 76, startPoint y: 58, endPoint x: 84, endPoint y: 58, distance: 8.5
click at [84, 58] on div at bounding box center [287, 240] width 574 height 409
click at [71, 32] on font "dibujar" at bounding box center [75, 32] width 12 height 4
click at [73, 28] on icon "button" at bounding box center [75, 26] width 4 height 7
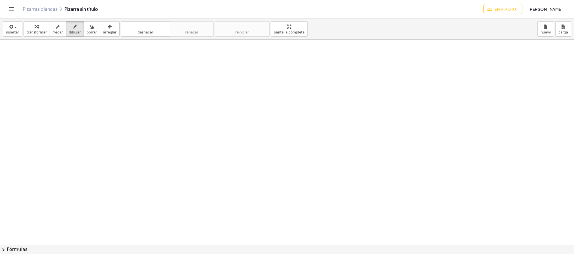
drag, startPoint x: 48, startPoint y: 71, endPoint x: 95, endPoint y: 61, distance: 48.7
click at [87, 66] on div at bounding box center [287, 240] width 574 height 409
click at [104, 58] on div at bounding box center [287, 240] width 574 height 409
click at [63, 30] on icon "button" at bounding box center [65, 26] width 4 height 7
drag, startPoint x: 82, startPoint y: 65, endPoint x: 85, endPoint y: 71, distance: 7.1
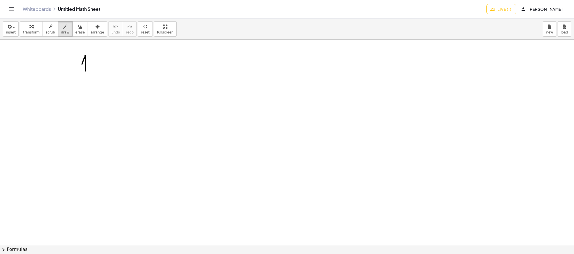
click at [85, 71] on div at bounding box center [287, 244] width 574 height 409
drag, startPoint x: 71, startPoint y: 75, endPoint x: 106, endPoint y: 81, distance: 35.6
click at [106, 81] on div at bounding box center [287, 244] width 574 height 409
drag, startPoint x: 90, startPoint y: 81, endPoint x: 86, endPoint y: 95, distance: 15.3
click at [86, 95] on div at bounding box center [287, 244] width 574 height 409
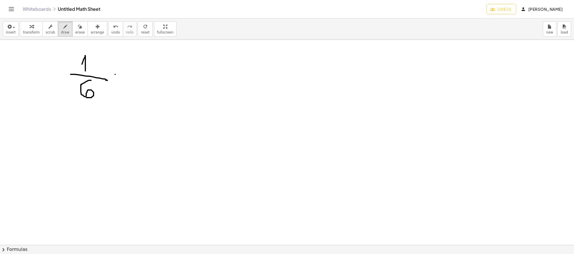
click at [115, 75] on div at bounding box center [287, 244] width 574 height 409
drag, startPoint x: 112, startPoint y: 80, endPoint x: 124, endPoint y: 80, distance: 12.5
click at [124, 80] on div at bounding box center [287, 244] width 574 height 409
click at [117, 86] on div at bounding box center [287, 244] width 574 height 409
drag, startPoint x: 146, startPoint y: 75, endPoint x: 146, endPoint y: 61, distance: 14.2
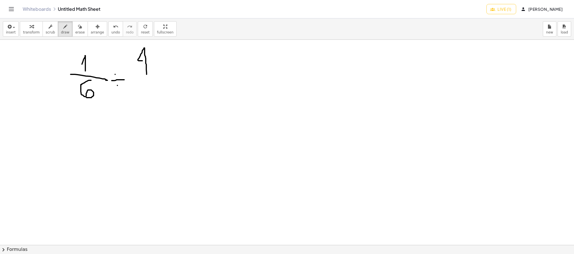
click at [146, 61] on div at bounding box center [287, 244] width 574 height 409
drag, startPoint x: 135, startPoint y: 79, endPoint x: 161, endPoint y: 81, distance: 26.1
click at [161, 81] on div at bounding box center [287, 244] width 574 height 409
drag, startPoint x: 151, startPoint y: 86, endPoint x: 144, endPoint y: 102, distance: 17.9
click at [144, 102] on div at bounding box center [287, 244] width 574 height 409
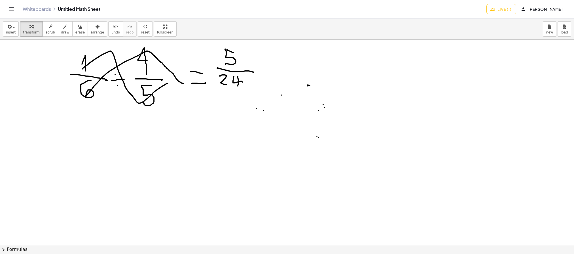
drag, startPoint x: 88, startPoint y: 134, endPoint x: 102, endPoint y: 133, distance: 14.5
click at [102, 133] on div at bounding box center [287, 244] width 574 height 409
click at [63, 30] on icon "button" at bounding box center [65, 26] width 4 height 7
drag, startPoint x: 92, startPoint y: 137, endPoint x: 92, endPoint y: 147, distance: 10.2
click at [92, 147] on div at bounding box center [287, 244] width 574 height 409
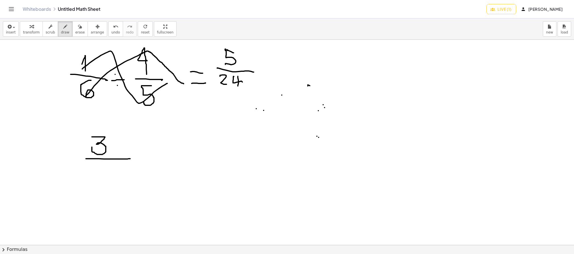
drag, startPoint x: 86, startPoint y: 159, endPoint x: 130, endPoint y: 159, distance: 44.2
click at [130, 159] on div at bounding box center [287, 244] width 574 height 409
drag, startPoint x: 105, startPoint y: 179, endPoint x: 105, endPoint y: 173, distance: 5.9
click at [105, 173] on div at bounding box center [287, 244] width 574 height 409
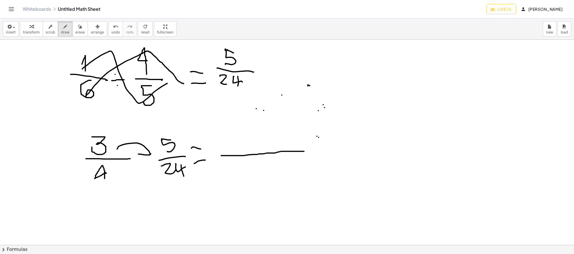
drag, startPoint x: 221, startPoint y: 156, endPoint x: 304, endPoint y: 152, distance: 82.8
click at [304, 152] on div at bounding box center [287, 244] width 574 height 409
drag, startPoint x: 123, startPoint y: 70, endPoint x: 118, endPoint y: 65, distance: 7.0
click at [118, 65] on div at bounding box center [287, 244] width 574 height 409
drag, startPoint x: 117, startPoint y: 64, endPoint x: 99, endPoint y: 86, distance: 28.8
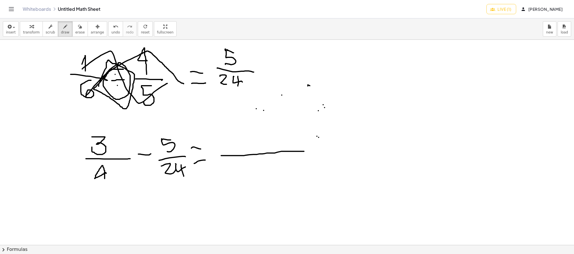
click at [99, 86] on div at bounding box center [287, 244] width 574 height 409
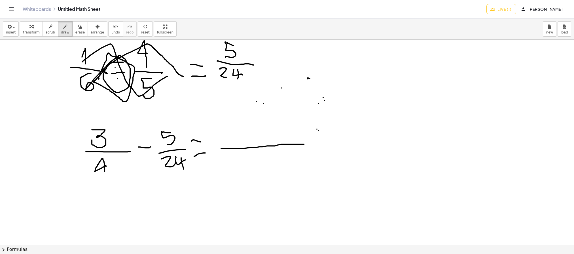
scroll to position [7, 0]
click at [91, 194] on div at bounding box center [287, 237] width 574 height 409
click at [78, 28] on icon "button" at bounding box center [80, 26] width 4 height 7
drag, startPoint x: 303, startPoint y: 129, endPoint x: 325, endPoint y: 136, distance: 23.0
click at [325, 136] on div at bounding box center [287, 237] width 574 height 409
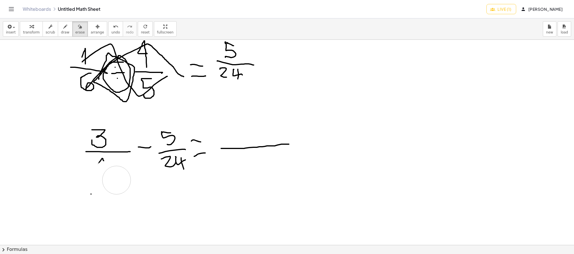
drag, startPoint x: 107, startPoint y: 175, endPoint x: 116, endPoint y: 180, distance: 11.2
click at [116, 180] on div at bounding box center [287, 237] width 574 height 409
click at [111, 31] on span "undo" at bounding box center [115, 32] width 8 height 4
click at [61, 33] on span "draw" at bounding box center [65, 32] width 8 height 4
drag, startPoint x: 101, startPoint y: 176, endPoint x: 166, endPoint y: 173, distance: 65.5
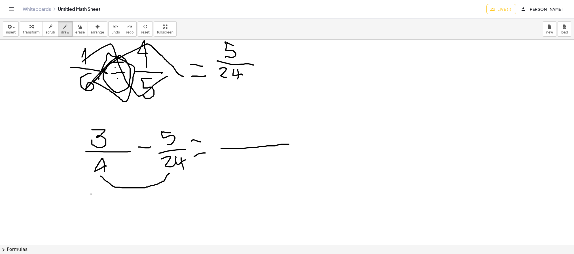
click at [166, 173] on div at bounding box center [287, 237] width 574 height 409
drag, startPoint x: 337, startPoint y: 69, endPoint x: 337, endPoint y: 58, distance: 10.8
click at [337, 58] on div at bounding box center [287, 237] width 574 height 409
drag, startPoint x: 358, startPoint y: 53, endPoint x: 364, endPoint y: 61, distance: 9.7
click at [364, 61] on div at bounding box center [287, 237] width 574 height 409
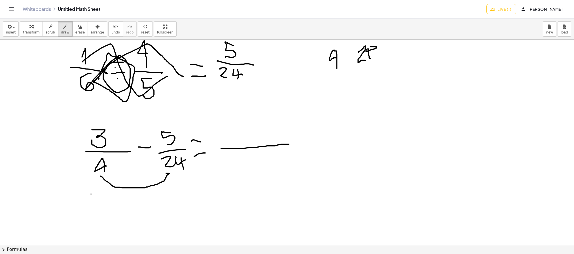
drag, startPoint x: 370, startPoint y: 47, endPoint x: 371, endPoint y: 59, distance: 12.0
click at [371, 59] on div at bounding box center [287, 237] width 574 height 409
click at [111, 31] on span "undo" at bounding box center [115, 32] width 8 height 4
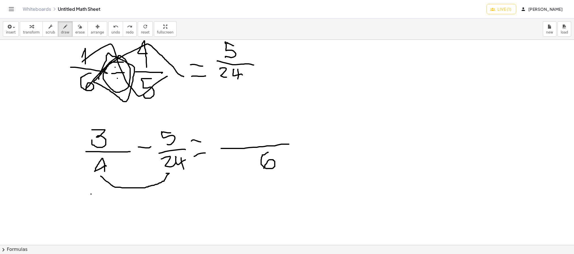
drag, startPoint x: 268, startPoint y: 152, endPoint x: 263, endPoint y: 168, distance: 16.5
click at [263, 168] on div at bounding box center [287, 237] width 574 height 409
drag, startPoint x: 253, startPoint y: 157, endPoint x: 252, endPoint y: 172, distance: 14.5
click at [252, 172] on div at bounding box center [287, 237] width 574 height 409
drag, startPoint x: 107, startPoint y: 135, endPoint x: 165, endPoint y: 164, distance: 65.3
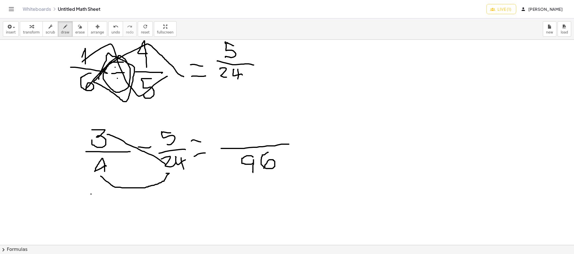
click at [165, 164] on div at bounding box center [287, 237] width 574 height 409
drag, startPoint x: 239, startPoint y: 134, endPoint x: 249, endPoint y: 141, distance: 12.5
click at [249, 141] on div at bounding box center [287, 237] width 574 height 409
drag, startPoint x: 223, startPoint y: 131, endPoint x: 229, endPoint y: 144, distance: 14.8
click at [229, 144] on div at bounding box center [287, 237] width 574 height 409
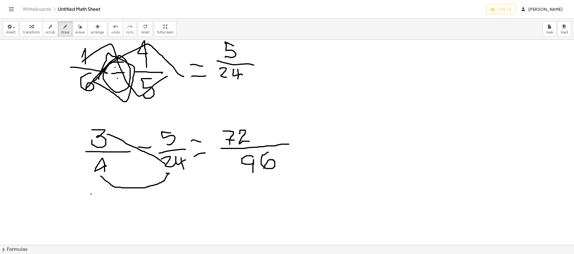
drag, startPoint x: 226, startPoint y: 139, endPoint x: 234, endPoint y: 140, distance: 7.7
click at [234, 140] on div at bounding box center [287, 237] width 574 height 409
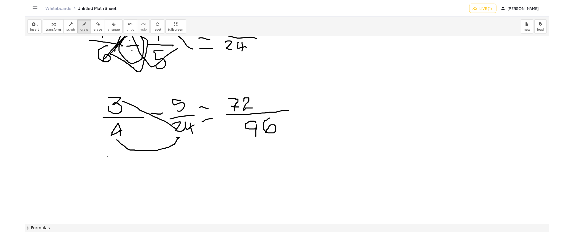
scroll to position [0, 0]
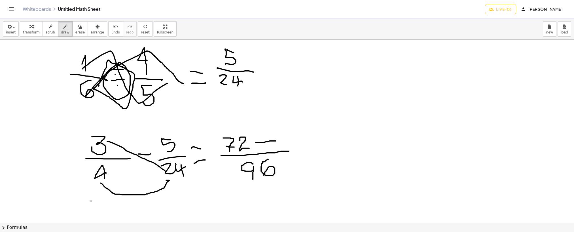
drag, startPoint x: 256, startPoint y: 142, endPoint x: 274, endPoint y: 141, distance: 18.8
drag, startPoint x: 288, startPoint y: 149, endPoint x: 322, endPoint y: 153, distance: 33.7
drag, startPoint x: 287, startPoint y: 132, endPoint x: 296, endPoint y: 140, distance: 12.0
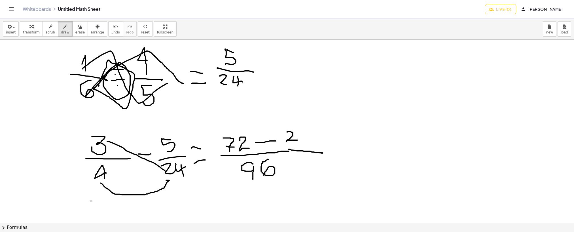
drag, startPoint x: 308, startPoint y: 134, endPoint x: 305, endPoint y: 134, distance: 2.8
drag, startPoint x: 331, startPoint y: 148, endPoint x: 343, endPoint y: 149, distance: 12.0
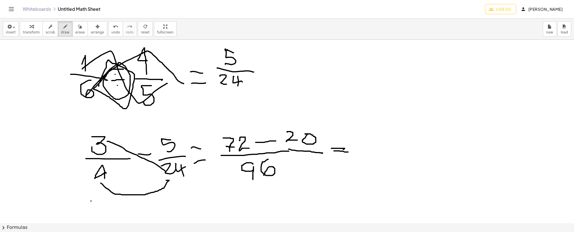
drag, startPoint x: 334, startPoint y: 151, endPoint x: 348, endPoint y: 152, distance: 14.2
drag, startPoint x: 361, startPoint y: 148, endPoint x: 405, endPoint y: 148, distance: 44.5
drag, startPoint x: 370, startPoint y: 125, endPoint x: 378, endPoint y: 124, distance: 8.0
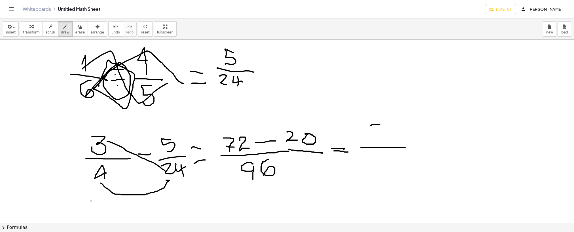
drag, startPoint x: 371, startPoint y: 124, endPoint x: 370, endPoint y: 136, distance: 11.9
drag, startPoint x: 388, startPoint y: 127, endPoint x: 401, endPoint y: 137, distance: 17.0
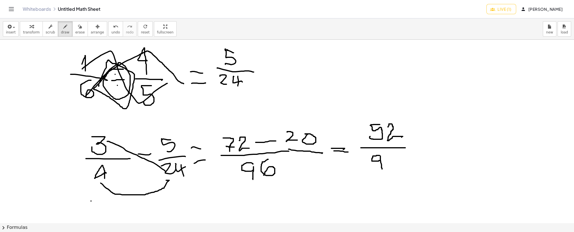
drag, startPoint x: 379, startPoint y: 155, endPoint x: 381, endPoint y: 167, distance: 12.0
drag, startPoint x: 393, startPoint y: 152, endPoint x: 390, endPoint y: 166, distance: 14.7
drag, startPoint x: 402, startPoint y: 229, endPoint x: 423, endPoint y: 231, distance: 21.3
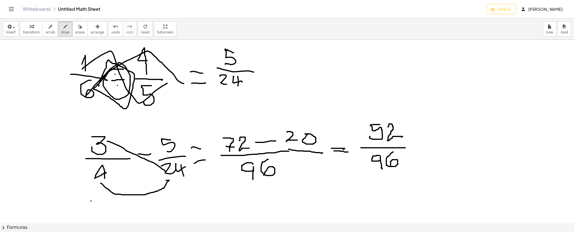
click at [423, 231] on button "chevron_right Formulas" at bounding box center [287, 227] width 574 height 9
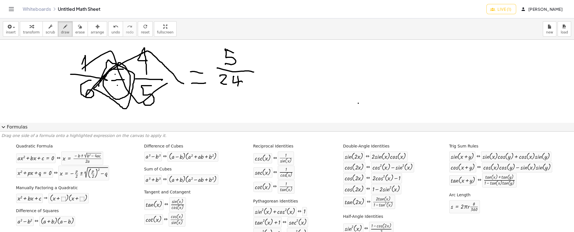
click at [5, 128] on span "expand_more" at bounding box center [3, 127] width 7 height 7
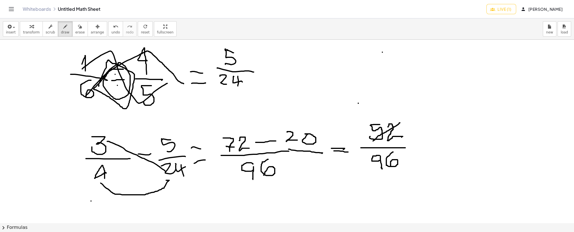
drag, startPoint x: 400, startPoint y: 123, endPoint x: 374, endPoint y: 140, distance: 30.8
drag, startPoint x: 401, startPoint y: 151, endPoint x: 379, endPoint y: 171, distance: 29.9
drag, startPoint x: 417, startPoint y: 144, endPoint x: 429, endPoint y: 144, distance: 12.2
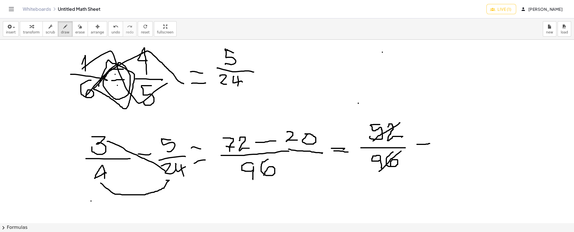
drag, startPoint x: 418, startPoint y: 147, endPoint x: 431, endPoint y: 147, distance: 13.0
drag, startPoint x: 449, startPoint y: 131, endPoint x: 460, endPoint y: 142, distance: 16.0
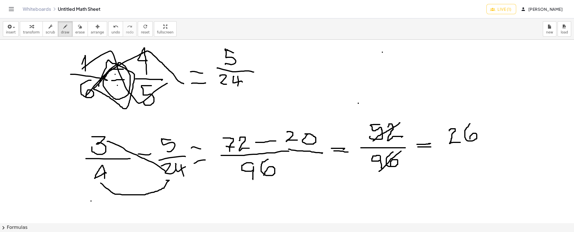
drag, startPoint x: 470, startPoint y: 124, endPoint x: 470, endPoint y: 139, distance: 15.3
drag, startPoint x: 441, startPoint y: 146, endPoint x: 483, endPoint y: 150, distance: 43.0
drag, startPoint x: 458, startPoint y: 168, endPoint x: 458, endPoint y: 160, distance: 7.9
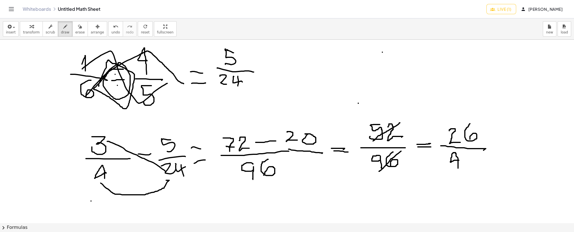
drag, startPoint x: 353, startPoint y: 88, endPoint x: 367, endPoint y: 103, distance: 20.0
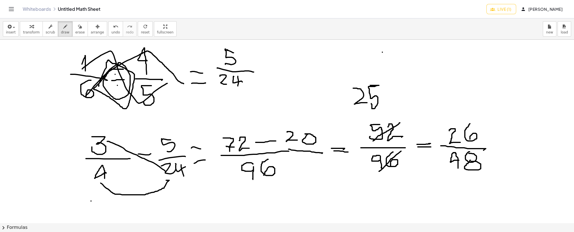
drag, startPoint x: 370, startPoint y: 85, endPoint x: 371, endPoint y: 103, distance: 18.2
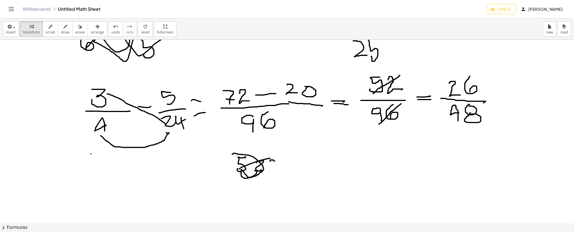
scroll to position [45, 0]
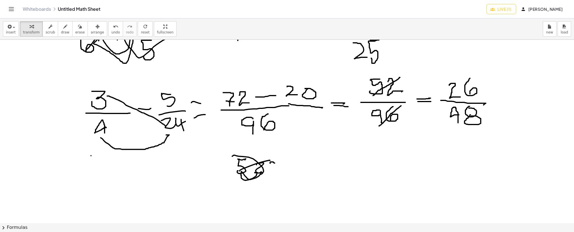
drag, startPoint x: 478, startPoint y: 78, endPoint x: 435, endPoint y: 107, distance: 51.4
click at [435, 107] on div at bounding box center [287, 198] width 574 height 409
click at [63, 27] on icon "button" at bounding box center [65, 26] width 4 height 7
click at [418, 89] on div at bounding box center [287, 198] width 574 height 409
drag, startPoint x: 472, startPoint y: 81, endPoint x: 465, endPoint y: 100, distance: 19.9
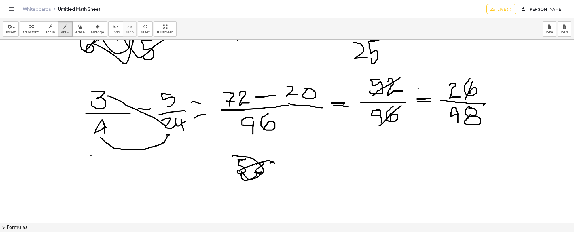
click at [465, 100] on div at bounding box center [287, 198] width 574 height 409
drag, startPoint x: 526, startPoint y: 81, endPoint x: 528, endPoint y: 96, distance: 15.0
click at [528, 96] on div at bounding box center [287, 198] width 574 height 409
drag, startPoint x: 517, startPoint y: 91, endPoint x: 521, endPoint y: 98, distance: 8.1
click at [521, 98] on div at bounding box center [287, 198] width 574 height 409
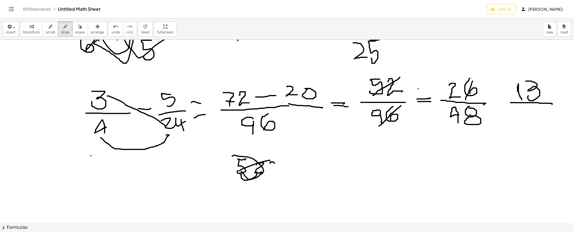
drag, startPoint x: 510, startPoint y: 103, endPoint x: 552, endPoint y: 104, distance: 41.7
click at [552, 104] on div at bounding box center [287, 198] width 574 height 409
drag, startPoint x: 476, startPoint y: 102, endPoint x: 470, endPoint y: 136, distance: 34.5
click at [470, 136] on div at bounding box center [287, 198] width 574 height 409
drag, startPoint x: 531, startPoint y: 108, endPoint x: 540, endPoint y: 112, distance: 10.4
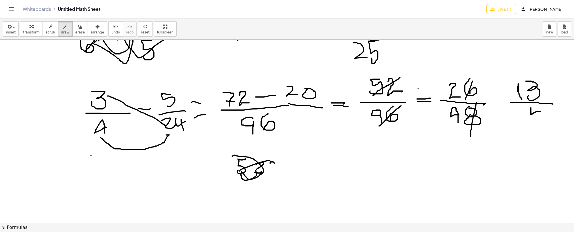
click at [540, 112] on div at bounding box center [287, 198] width 574 height 409
drag, startPoint x: 537, startPoint y: 109, endPoint x: 539, endPoint y: 123, distance: 14.5
click at [539, 123] on div at bounding box center [287, 198] width 574 height 409
drag, startPoint x: 459, startPoint y: 106, endPoint x: 450, endPoint y: 126, distance: 21.7
click at [450, 126] on div at bounding box center [287, 198] width 574 height 409
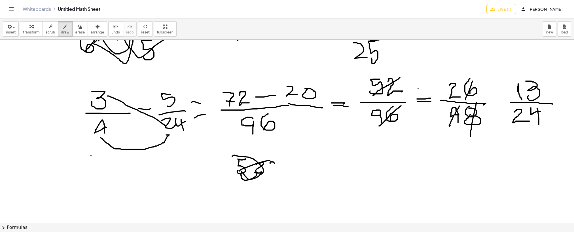
drag, startPoint x: 514, startPoint y: 112, endPoint x: 528, endPoint y: 123, distance: 17.1
click at [528, 123] on div at bounding box center [287, 198] width 574 height 409
click at [76, 24] on div "button" at bounding box center [79, 26] width 9 height 7
drag, startPoint x: 219, startPoint y: 164, endPoint x: 231, endPoint y: 164, distance: 12.2
click at [231, 164] on div at bounding box center [287, 198] width 574 height 409
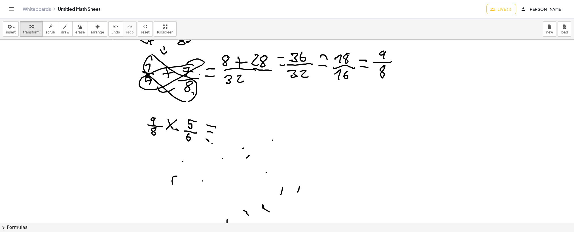
scroll to position [208, 0]
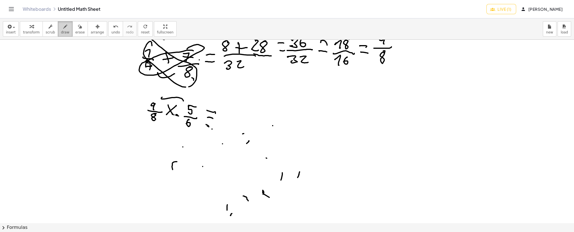
click at [63, 26] on icon "button" at bounding box center [65, 26] width 4 height 7
drag, startPoint x: 229, startPoint y: 116, endPoint x: 270, endPoint y: 119, distance: 40.9
click at [270, 119] on div at bounding box center [287, 36] width 574 height 409
drag, startPoint x: 249, startPoint y: 107, endPoint x: 251, endPoint y: 97, distance: 10.5
click at [251, 97] on div at bounding box center [287, 36] width 574 height 409
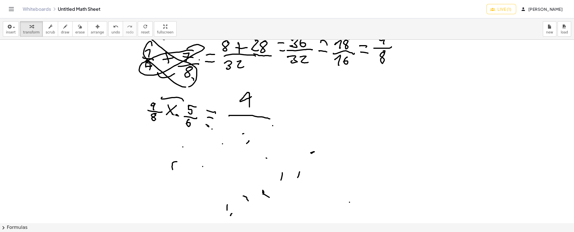
scroll to position [14, 0]
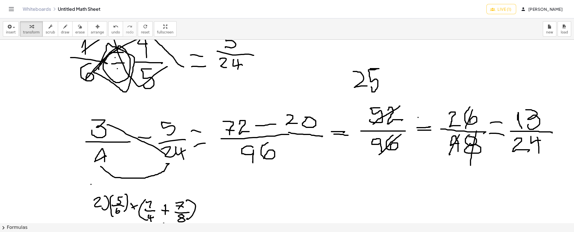
drag, startPoint x: 263, startPoint y: 95, endPoint x: 257, endPoint y: 101, distance: 8.9
click at [257, 101] on div "×" at bounding box center [287, 227] width 574 height 409
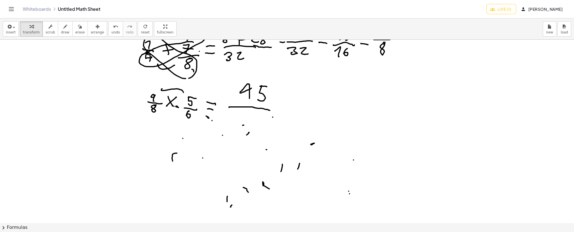
scroll to position [215, 0]
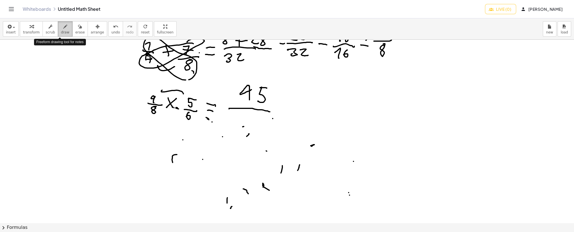
click at [61, 33] on span "draw" at bounding box center [65, 32] width 8 height 4
click at [78, 29] on icon "button" at bounding box center [80, 26] width 4 height 7
drag, startPoint x: 165, startPoint y: 148, endPoint x: 277, endPoint y: 143, distance: 111.2
click at [277, 143] on div at bounding box center [287, 191] width 574 height 732
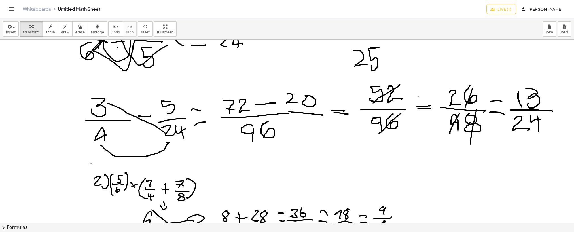
scroll to position [0, 0]
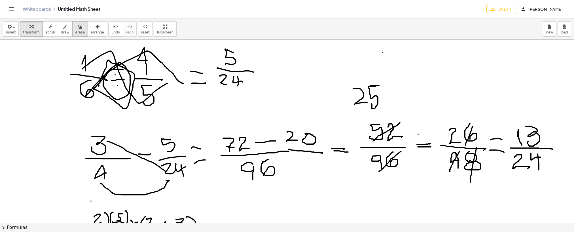
click at [78, 29] on icon "button" at bounding box center [80, 26] width 4 height 7
click at [75, 31] on span "erase" at bounding box center [79, 32] width 9 height 4
drag, startPoint x: 71, startPoint y: 31, endPoint x: 100, endPoint y: 72, distance: 50.0
click at [100, 72] on div "insert select one: Math Expression Function Text transform scrub draw erase arr…" at bounding box center [287, 124] width 574 height 213
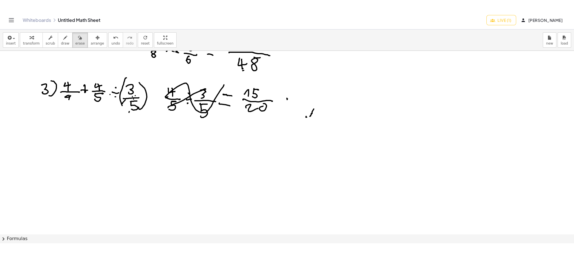
scroll to position [274, 0]
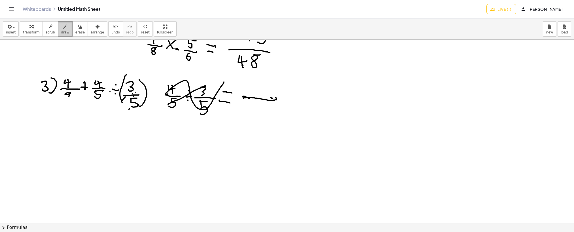
click at [63, 27] on div "button" at bounding box center [65, 26] width 8 height 7
drag, startPoint x: 251, startPoint y: 82, endPoint x: 261, endPoint y: 92, distance: 13.6
click at [261, 92] on div at bounding box center [287, 40] width 574 height 549
click at [61, 29] on div "button" at bounding box center [65, 26] width 8 height 7
drag, startPoint x: 256, startPoint y: 86, endPoint x: 273, endPoint y: 86, distance: 17.6
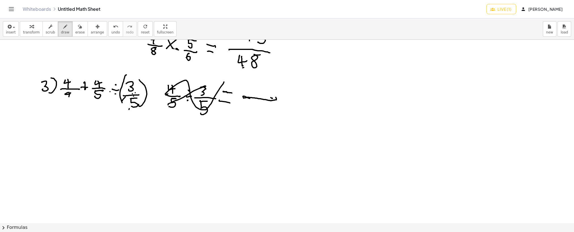
click at [273, 86] on div at bounding box center [287, 40] width 574 height 549
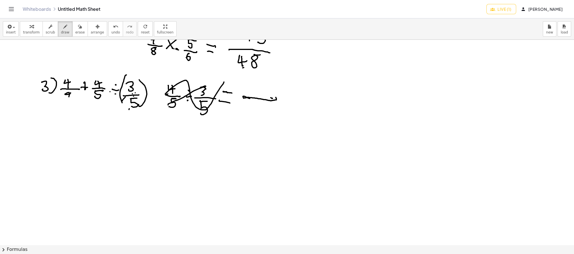
drag, startPoint x: 249, startPoint y: 81, endPoint x: 252, endPoint y: 90, distance: 8.9
click at [252, 90] on div at bounding box center [287, 40] width 574 height 549
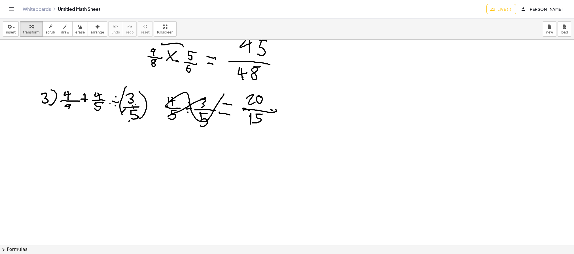
scroll to position [261, 0]
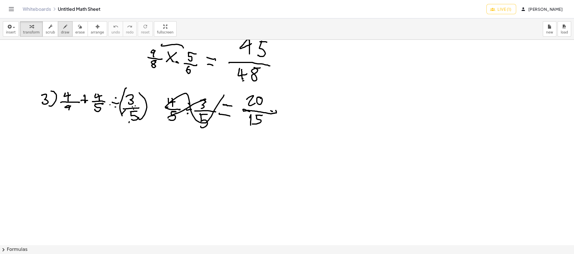
click at [63, 24] on icon "button" at bounding box center [65, 26] width 4 height 7
drag, startPoint x: 244, startPoint y: 104, endPoint x: 278, endPoint y: 98, distance: 34.0
click at [278, 98] on div at bounding box center [287, 85] width 574 height 613
drag, startPoint x: 243, startPoint y: 125, endPoint x: 271, endPoint y: 118, distance: 28.5
click at [271, 118] on div at bounding box center [287, 85] width 574 height 613
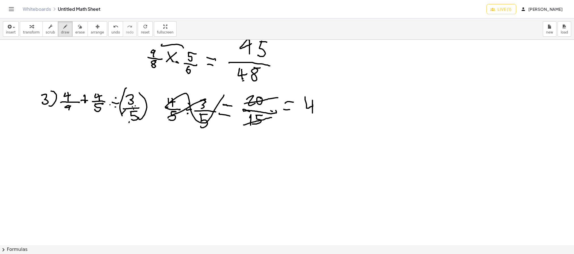
drag, startPoint x: 305, startPoint y: 97, endPoint x: 312, endPoint y: 113, distance: 17.7
click at [312, 113] on div at bounding box center [287, 85] width 574 height 613
drag, startPoint x: 299, startPoint y: 117, endPoint x: 324, endPoint y: 118, distance: 24.7
click at [324, 118] on div at bounding box center [287, 85] width 574 height 613
drag, startPoint x: 309, startPoint y: 126, endPoint x: 309, endPoint y: 139, distance: 13.3
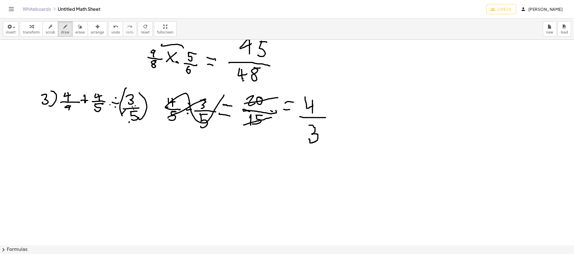
click at [309, 139] on div at bounding box center [287, 85] width 574 height 613
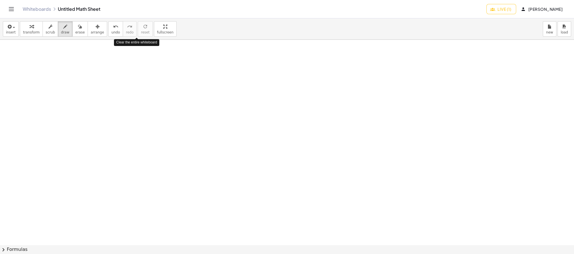
scroll to position [0, 0]
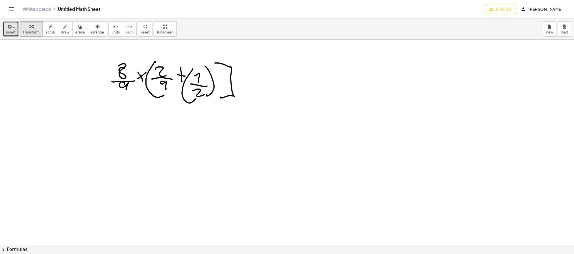
click at [11, 34] on span "insert" at bounding box center [11, 32] width 10 height 4
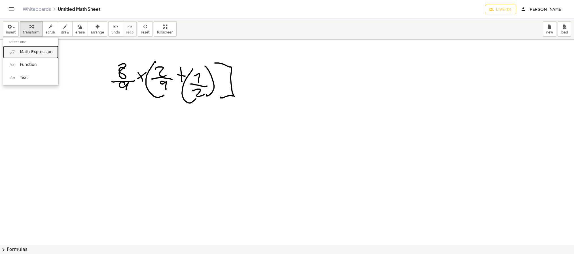
click at [26, 55] on link "Math Expression" at bounding box center [30, 52] width 55 height 13
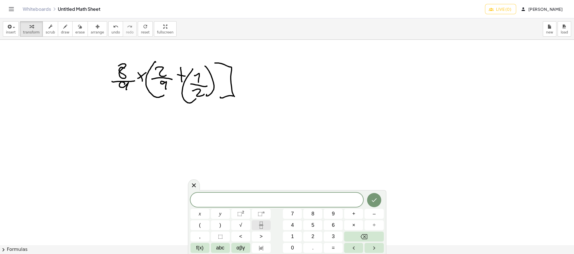
click at [261, 225] on icon "Fraction" at bounding box center [261, 224] width 7 height 7
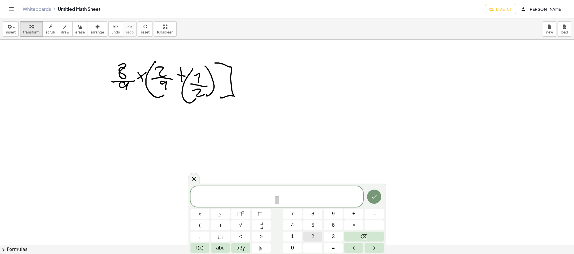
click at [315, 237] on button "2" at bounding box center [312, 236] width 19 height 10
click at [277, 199] on span "​" at bounding box center [277, 200] width 4 height 8
click at [332, 214] on span "9" at bounding box center [333, 214] width 3 height 8
click at [291, 196] on span "2 9 ​ ​" at bounding box center [276, 196] width 173 height 15
click at [354, 211] on span "+" at bounding box center [353, 214] width 3 height 8
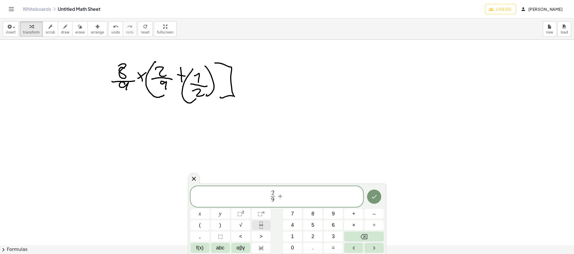
click at [258, 222] on icon "Fraction" at bounding box center [261, 224] width 7 height 7
click at [295, 238] on button "1" at bounding box center [292, 236] width 19 height 10
click at [284, 199] on span "​" at bounding box center [284, 200] width 4 height 8
click at [312, 232] on span "2" at bounding box center [312, 236] width 3 height 8
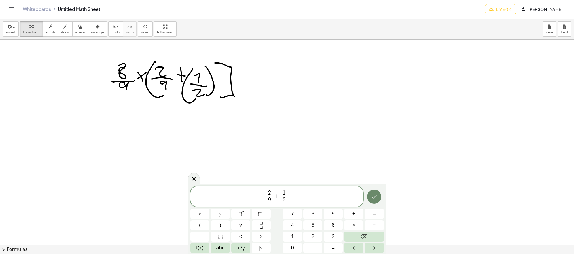
click at [375, 196] on icon "Done" at bounding box center [374, 196] width 7 height 7
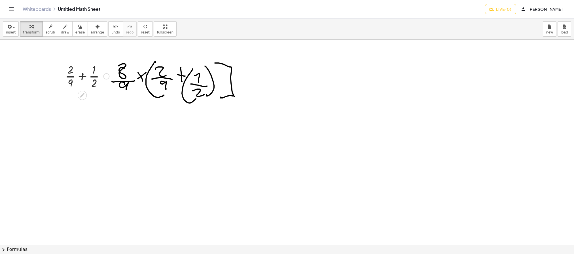
click at [90, 75] on div at bounding box center [87, 75] width 50 height 28
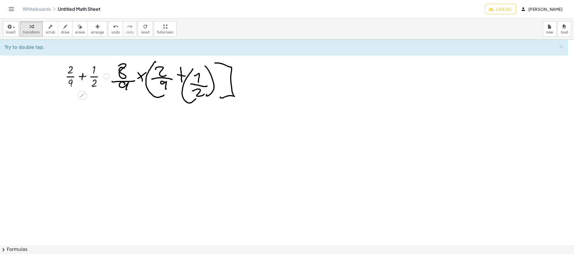
click at [107, 78] on div at bounding box center [106, 76] width 6 height 6
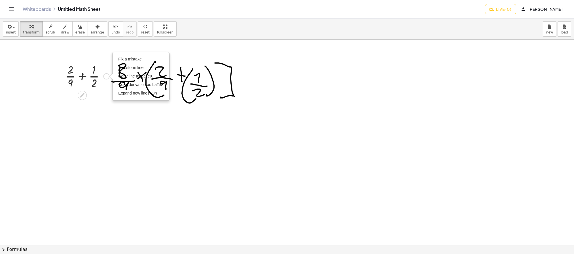
click at [107, 78] on div "Fix a mistake Transform line Copy line as LaTeX Copy derivation as LaTeX Expand…" at bounding box center [106, 76] width 6 height 6
click at [94, 82] on div at bounding box center [87, 75] width 50 height 28
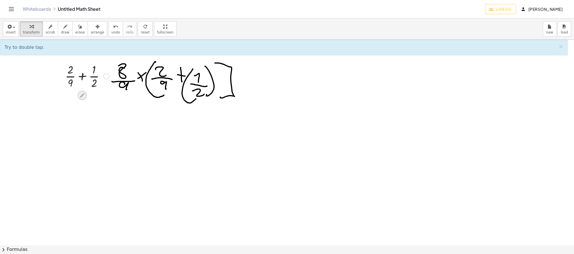
click at [81, 97] on icon at bounding box center [82, 95] width 5 height 5
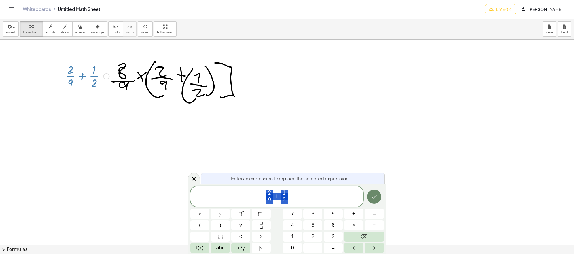
click at [377, 194] on button "Done" at bounding box center [374, 196] width 14 height 14
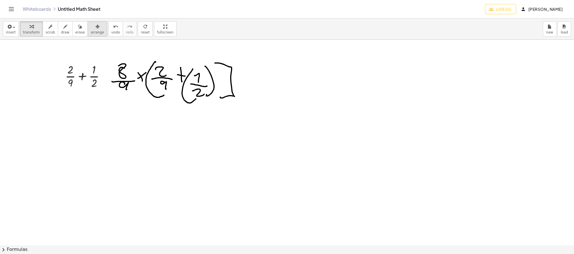
click at [95, 25] on icon "button" at bounding box center [97, 26] width 4 height 7
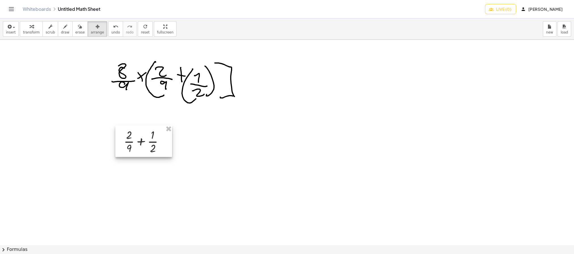
drag, startPoint x: 89, startPoint y: 67, endPoint x: 147, endPoint y: 131, distance: 87.2
click at [147, 131] on div at bounding box center [143, 140] width 57 height 31
click at [158, 149] on div at bounding box center [143, 140] width 57 height 31
click at [198, 115] on div at bounding box center [287, 244] width 574 height 409
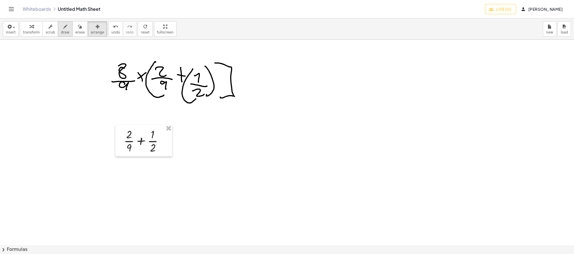
click at [63, 26] on icon "button" at bounding box center [65, 26] width 4 height 7
click at [167, 143] on div at bounding box center [287, 244] width 574 height 409
click at [152, 140] on div at bounding box center [287, 244] width 574 height 409
click at [140, 179] on div at bounding box center [287, 244] width 574 height 409
click at [137, 142] on div at bounding box center [287, 244] width 574 height 409
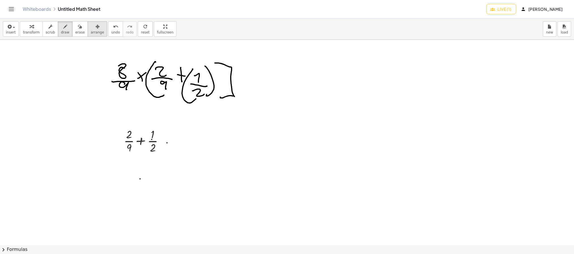
click at [93, 30] on span "arrange" at bounding box center [97, 32] width 13 height 4
click at [159, 139] on div at bounding box center [143, 140] width 57 height 31
click at [63, 29] on icon "button" at bounding box center [65, 26] width 4 height 7
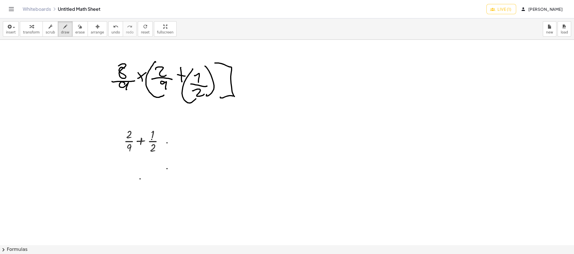
click at [167, 169] on div at bounding box center [287, 244] width 574 height 409
click at [143, 144] on div at bounding box center [287, 244] width 574 height 409
click at [164, 143] on div at bounding box center [287, 244] width 574 height 409
click at [79, 30] on button "erase" at bounding box center [80, 28] width 16 height 15
drag, startPoint x: 119, startPoint y: 87, endPoint x: 114, endPoint y: 145, distance: 57.7
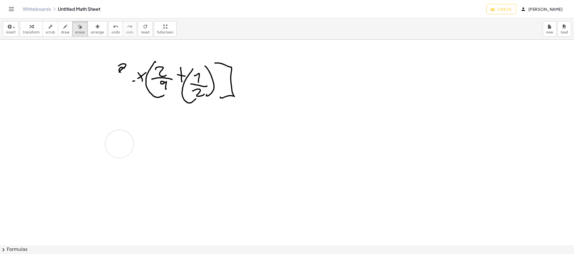
click at [114, 145] on div at bounding box center [287, 244] width 574 height 409
click at [113, 27] on icon "undo" at bounding box center [115, 26] width 5 height 7
click at [175, 148] on div at bounding box center [287, 244] width 574 height 409
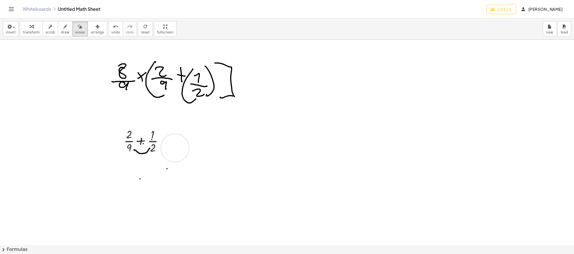
click at [175, 148] on div at bounding box center [287, 244] width 574 height 409
click at [152, 146] on div at bounding box center [287, 244] width 574 height 409
click at [140, 146] on div at bounding box center [287, 244] width 574 height 409
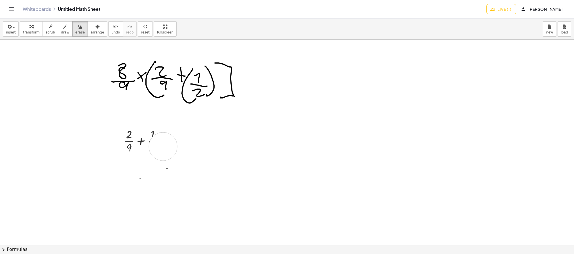
click at [163, 147] on div at bounding box center [287, 244] width 574 height 409
click at [176, 147] on div at bounding box center [287, 244] width 574 height 409
drag, startPoint x: 177, startPoint y: 147, endPoint x: 126, endPoint y: 184, distance: 62.7
click at [126, 184] on div at bounding box center [287, 244] width 574 height 409
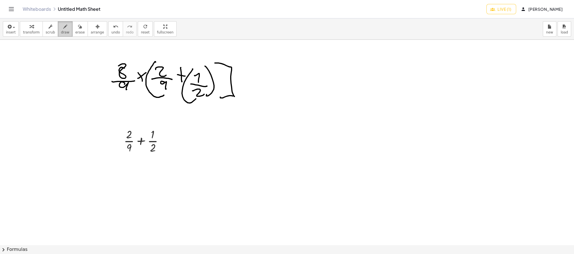
click at [67, 29] on button "draw" at bounding box center [65, 28] width 15 height 15
click at [39, 53] on div at bounding box center [287, 244] width 574 height 409
click at [64, 27] on div "button" at bounding box center [65, 26] width 8 height 7
drag, startPoint x: 170, startPoint y: 138, endPoint x: 180, endPoint y: 138, distance: 9.3
click at [180, 138] on div at bounding box center [287, 244] width 574 height 409
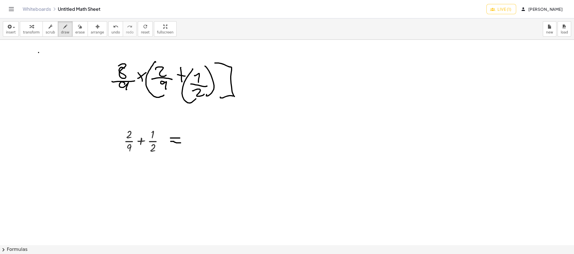
drag, startPoint x: 171, startPoint y: 142, endPoint x: 180, endPoint y: 143, distance: 10.0
click at [180, 143] on div at bounding box center [287, 244] width 574 height 409
drag, startPoint x: 188, startPoint y: 140, endPoint x: 265, endPoint y: 139, distance: 77.9
click at [265, 139] on div at bounding box center [287, 244] width 574 height 409
drag, startPoint x: 218, startPoint y: 147, endPoint x: 222, endPoint y: 158, distance: 11.6
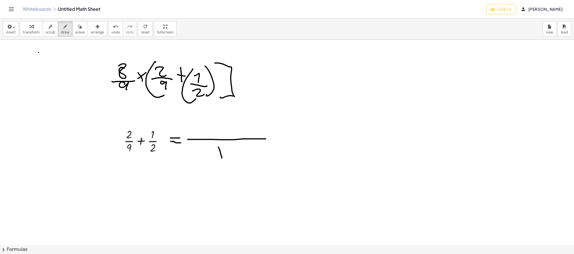
click at [222, 158] on div at bounding box center [287, 244] width 574 height 409
click at [231, 148] on div at bounding box center [287, 244] width 574 height 409
drag, startPoint x: 202, startPoint y: 121, endPoint x: 208, endPoint y: 126, distance: 8.2
click at [208, 126] on div at bounding box center [287, 244] width 574 height 409
drag, startPoint x: 209, startPoint y: 119, endPoint x: 211, endPoint y: 129, distance: 10.9
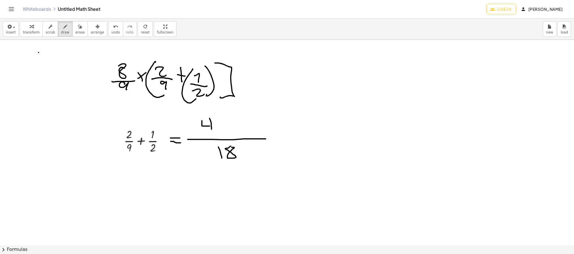
click at [211, 129] on div at bounding box center [287, 244] width 574 height 409
drag, startPoint x: 225, startPoint y: 129, endPoint x: 238, endPoint y: 131, distance: 12.8
click at [238, 131] on div at bounding box center [287, 244] width 574 height 409
drag, startPoint x: 231, startPoint y: 124, endPoint x: 236, endPoint y: 129, distance: 6.0
click at [232, 129] on div at bounding box center [287, 244] width 574 height 409
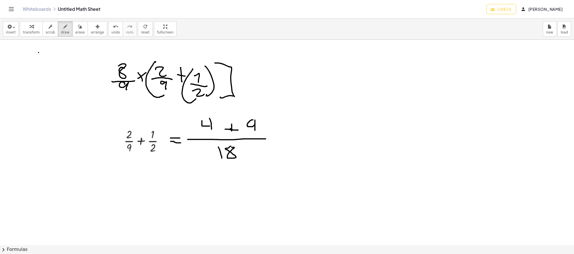
drag, startPoint x: 253, startPoint y: 120, endPoint x: 255, endPoint y: 131, distance: 10.7
click at [255, 131] on div at bounding box center [287, 244] width 574 height 409
drag, startPoint x: 274, startPoint y: 135, endPoint x: 284, endPoint y: 134, distance: 10.0
click at [284, 134] on div at bounding box center [287, 244] width 574 height 409
drag, startPoint x: 278, startPoint y: 140, endPoint x: 286, endPoint y: 140, distance: 7.9
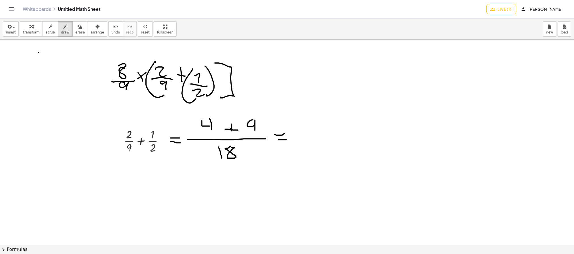
click at [286, 140] on div at bounding box center [287, 244] width 574 height 409
drag, startPoint x: 297, startPoint y: 140, endPoint x: 331, endPoint y: 144, distance: 34.2
click at [331, 144] on div at bounding box center [287, 244] width 574 height 409
drag, startPoint x: 307, startPoint y: 120, endPoint x: 310, endPoint y: 129, distance: 9.1
click at [310, 129] on div at bounding box center [287, 244] width 574 height 409
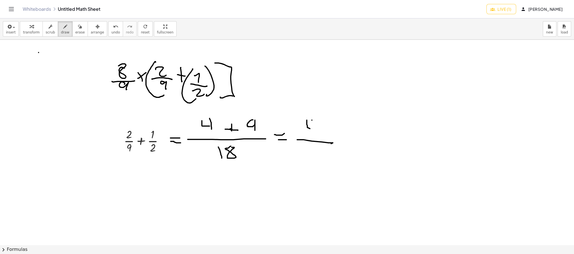
click at [312, 120] on div at bounding box center [287, 244] width 574 height 409
drag, startPoint x: 312, startPoint y: 120, endPoint x: 320, endPoint y: 120, distance: 8.2
click at [320, 120] on div at bounding box center [287, 244] width 574 height 409
drag, startPoint x: 320, startPoint y: 120, endPoint x: 314, endPoint y: 127, distance: 8.6
click at [314, 127] on div at bounding box center [287, 244] width 574 height 409
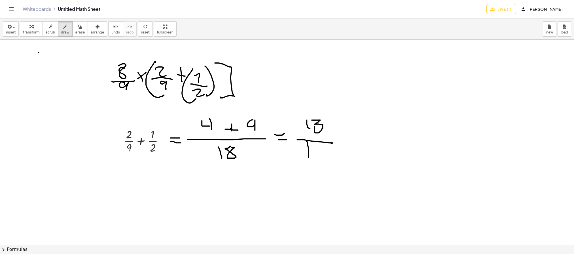
drag, startPoint x: 307, startPoint y: 142, endPoint x: 308, endPoint y: 155, distance: 13.7
click at [308, 155] on div at bounding box center [287, 244] width 574 height 409
click at [318, 148] on div at bounding box center [287, 244] width 574 height 409
click at [322, 151] on div at bounding box center [287, 244] width 574 height 409
click at [341, 141] on div at bounding box center [287, 244] width 574 height 409
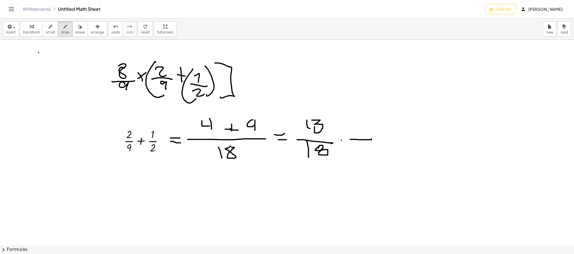
drag, startPoint x: 350, startPoint y: 140, endPoint x: 371, endPoint y: 133, distance: 22.0
click at [372, 139] on div at bounding box center [287, 244] width 574 height 409
click at [362, 120] on div at bounding box center [287, 244] width 574 height 409
drag, startPoint x: 367, startPoint y: 145, endPoint x: 366, endPoint y: 148, distance: 2.9
click at [366, 148] on div at bounding box center [287, 244] width 574 height 409
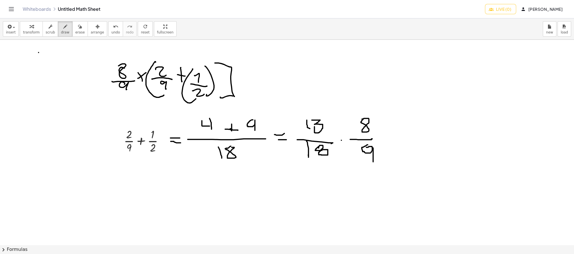
drag, startPoint x: 373, startPoint y: 148, endPoint x: 372, endPoint y: 159, distance: 11.1
click at [372, 159] on div at bounding box center [287, 244] width 574 height 409
drag, startPoint x: 379, startPoint y: 140, endPoint x: 387, endPoint y: 137, distance: 8.3
click at [387, 137] on div at bounding box center [287, 244] width 574 height 409
drag, startPoint x: 378, startPoint y: 137, endPoint x: 391, endPoint y: 135, distance: 13.1
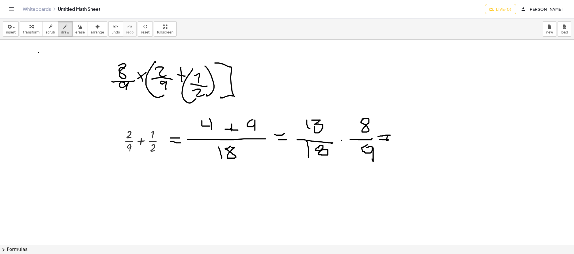
click at [391, 135] on div at bounding box center [287, 244] width 574 height 409
drag, startPoint x: 399, startPoint y: 142, endPoint x: 454, endPoint y: 140, distance: 55.3
click at [454, 140] on div at bounding box center [287, 244] width 574 height 409
drag, startPoint x: 429, startPoint y: 118, endPoint x: 436, endPoint y: 129, distance: 12.6
click at [436, 129] on div at bounding box center [287, 244] width 574 height 409
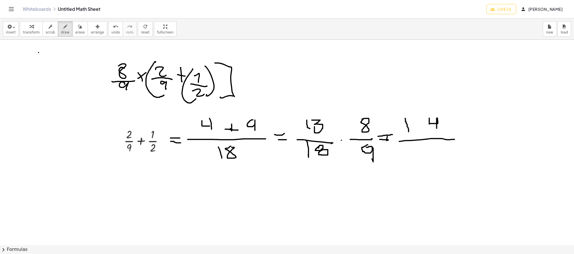
drag, startPoint x: 405, startPoint y: 119, endPoint x: 413, endPoint y: 127, distance: 11.4
click at [409, 129] on div at bounding box center [287, 244] width 574 height 409
drag, startPoint x: 419, startPoint y: 122, endPoint x: 413, endPoint y: 119, distance: 6.0
click at [413, 119] on div at bounding box center [287, 244] width 574 height 409
drag, startPoint x: 413, startPoint y: 119, endPoint x: 419, endPoint y: 121, distance: 6.2
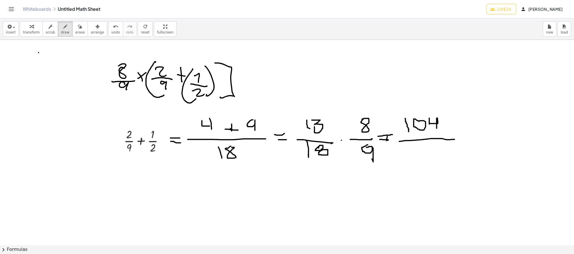
click at [419, 121] on div at bounding box center [287, 244] width 574 height 409
drag, startPoint x: 435, startPoint y: 149, endPoint x: 448, endPoint y: 160, distance: 16.9
click at [448, 160] on div at bounding box center [287, 244] width 574 height 409
drag, startPoint x: 407, startPoint y: 154, endPoint x: 410, endPoint y: 162, distance: 9.1
click at [410, 162] on div at bounding box center [287, 244] width 574 height 409
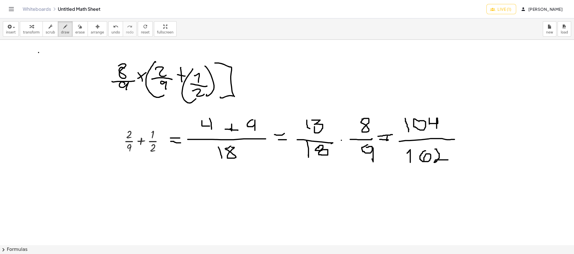
drag, startPoint x: 425, startPoint y: 151, endPoint x: 424, endPoint y: 160, distance: 9.2
click at [424, 160] on div at bounding box center [287, 244] width 574 height 409
drag, startPoint x: 456, startPoint y: 112, endPoint x: 404, endPoint y: 133, distance: 55.5
click at [404, 133] on div at bounding box center [287, 244] width 574 height 409
drag, startPoint x: 448, startPoint y: 149, endPoint x: 409, endPoint y: 174, distance: 46.7
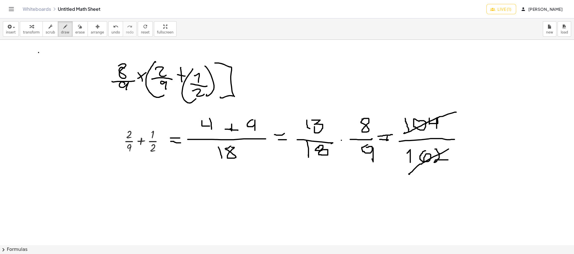
click at [409, 174] on div at bounding box center [287, 244] width 574 height 409
drag, startPoint x: 469, startPoint y: 135, endPoint x: 477, endPoint y: 135, distance: 7.6
click at [477, 135] on div at bounding box center [287, 244] width 574 height 409
drag, startPoint x: 468, startPoint y: 143, endPoint x: 473, endPoint y: 143, distance: 5.1
click at [473, 143] on div at bounding box center [287, 244] width 574 height 409
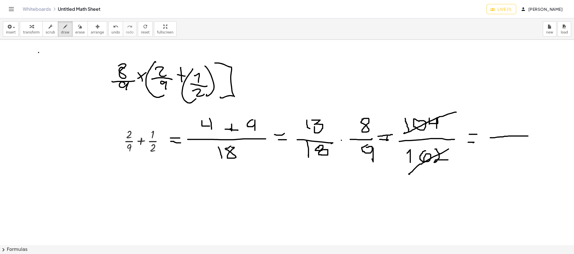
drag, startPoint x: 490, startPoint y: 138, endPoint x: 528, endPoint y: 136, distance: 37.7
click at [528, 136] on div at bounding box center [287, 244] width 574 height 409
drag, startPoint x: 503, startPoint y: 118, endPoint x: 500, endPoint y: 127, distance: 9.9
click at [500, 127] on div at bounding box center [287, 244] width 574 height 409
drag, startPoint x: 511, startPoint y: 120, endPoint x: 517, endPoint y: 131, distance: 13.1
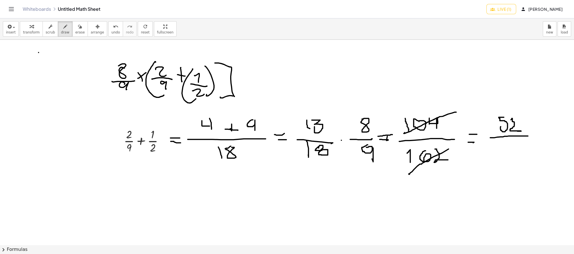
click at [517, 131] on div at bounding box center [287, 244] width 574 height 409
drag, startPoint x: 506, startPoint y: 146, endPoint x: 509, endPoint y: 143, distance: 3.4
click at [505, 146] on div at bounding box center [287, 244] width 574 height 409
click at [507, 152] on div at bounding box center [287, 244] width 574 height 409
drag, startPoint x: 515, startPoint y: 150, endPoint x: 516, endPoint y: 155, distance: 5.2
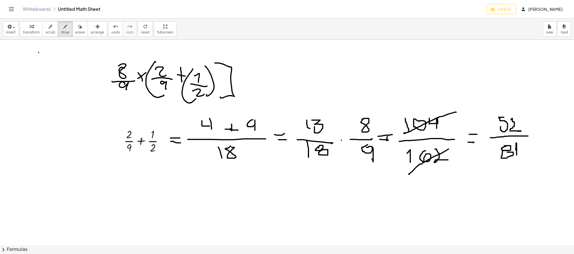
click at [516, 155] on div at bounding box center [287, 244] width 574 height 409
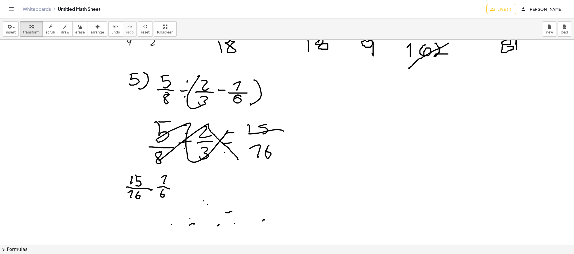
scroll to position [101, 0]
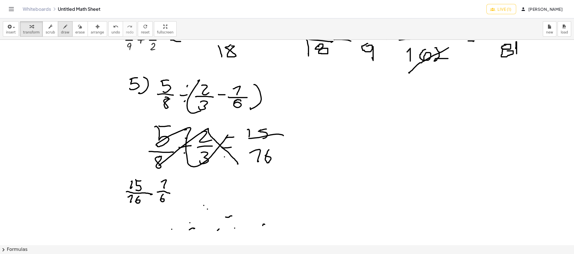
click at [63, 26] on icon "button" at bounding box center [65, 26] width 4 height 7
drag, startPoint x: 272, startPoint y: 97, endPoint x: 312, endPoint y: 107, distance: 41.7
click at [324, 108] on div at bounding box center [287, 143] width 574 height 409
drag, startPoint x: 288, startPoint y: 106, endPoint x: 289, endPoint y: 120, distance: 13.6
click at [289, 120] on div at bounding box center [287, 143] width 574 height 409
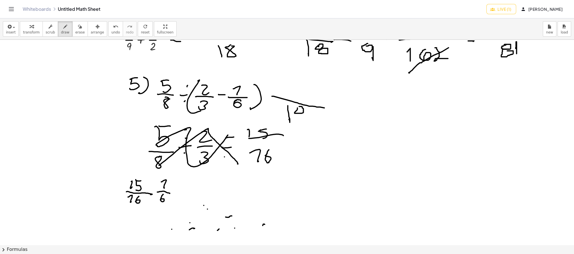
click at [297, 109] on div at bounding box center [287, 143] width 574 height 409
drag, startPoint x: 298, startPoint y: 114, endPoint x: 301, endPoint y: 114, distance: 3.4
click at [301, 114] on div at bounding box center [287, 143] width 574 height 409
drag, startPoint x: 290, startPoint y: 84, endPoint x: 290, endPoint y: 93, distance: 9.4
click at [290, 93] on div at bounding box center [287, 143] width 574 height 409
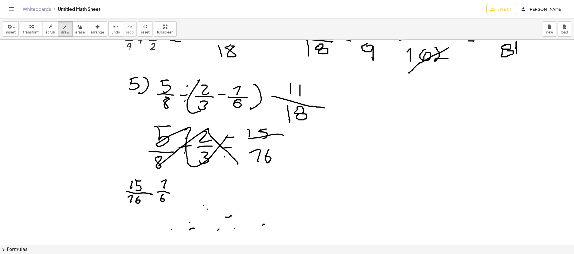
drag, startPoint x: 300, startPoint y: 85, endPoint x: 300, endPoint y: 96, distance: 11.0
click at [300, 96] on div at bounding box center [287, 143] width 574 height 409
click at [244, 118] on div at bounding box center [287, 143] width 574 height 409
click at [373, 128] on div at bounding box center [287, 143] width 574 height 409
drag, startPoint x: 369, startPoint y: 128, endPoint x: 363, endPoint y: 143, distance: 16.4
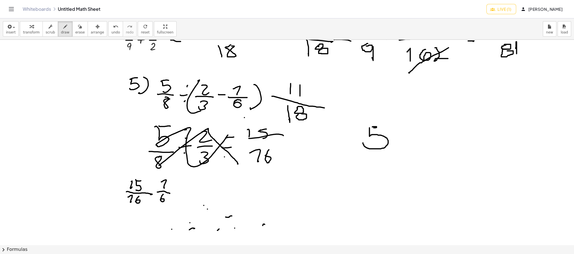
click at [363, 143] on div at bounding box center [287, 143] width 574 height 409
drag, startPoint x: 354, startPoint y: 155, endPoint x: 400, endPoint y: 154, distance: 46.2
click at [400, 154] on div at bounding box center [287, 143] width 574 height 409
drag, startPoint x: 380, startPoint y: 161, endPoint x: 376, endPoint y: 160, distance: 4.3
click at [376, 160] on div at bounding box center [287, 143] width 574 height 409
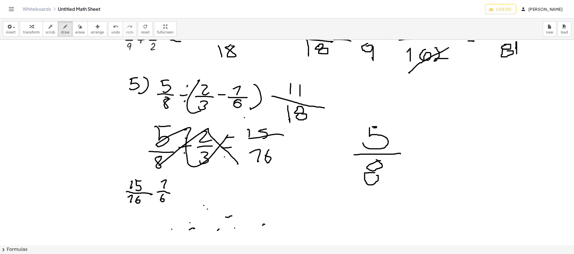
drag, startPoint x: 375, startPoint y: 173, endPoint x: 369, endPoint y: 175, distance: 5.7
click at [369, 175] on div at bounding box center [287, 143] width 574 height 409
drag, startPoint x: 404, startPoint y: 154, endPoint x: 415, endPoint y: 154, distance: 11.1
click at [415, 154] on div at bounding box center [287, 143] width 574 height 409
click at [409, 146] on div at bounding box center [287, 143] width 574 height 409
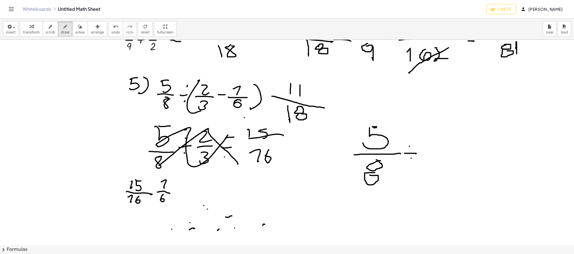
click at [411, 158] on div at bounding box center [287, 143] width 574 height 409
drag, startPoint x: 424, startPoint y: 152, endPoint x: 459, endPoint y: 141, distance: 36.7
click at [469, 148] on div at bounding box center [287, 143] width 574 height 409
drag, startPoint x: 434, startPoint y: 126, endPoint x: 435, endPoint y: 140, distance: 14.5
click at [435, 140] on div at bounding box center [287, 143] width 574 height 409
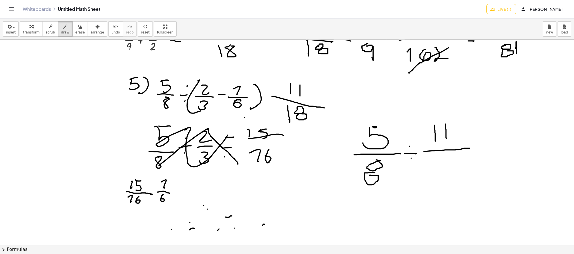
drag, startPoint x: 445, startPoint y: 124, endPoint x: 446, endPoint y: 138, distance: 13.6
click at [446, 138] on div at bounding box center [287, 143] width 574 height 409
drag, startPoint x: 440, startPoint y: 159, endPoint x: 440, endPoint y: 169, distance: 10.2
click at [440, 169] on div at bounding box center [287, 143] width 574 height 409
drag, startPoint x: 454, startPoint y: 158, endPoint x: 452, endPoint y: 159, distance: 3.0
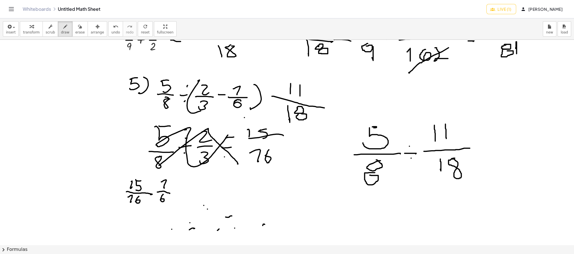
click at [452, 159] on div at bounding box center [287, 143] width 574 height 409
click at [500, 128] on div at bounding box center [287, 143] width 574 height 409
click at [514, 127] on div at bounding box center [287, 143] width 574 height 409
drag, startPoint x: 489, startPoint y: 149, endPoint x: 553, endPoint y: 150, distance: 63.8
click at [553, 150] on div at bounding box center [287, 143] width 574 height 409
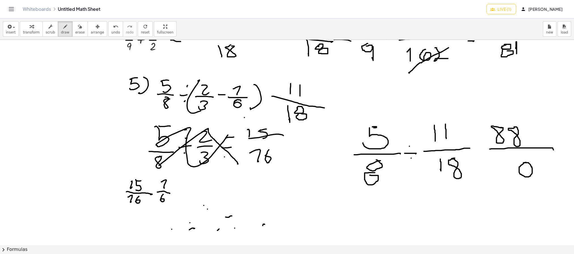
drag, startPoint x: 526, startPoint y: 163, endPoint x: 522, endPoint y: 163, distance: 3.4
click at [522, 163] on div at bounding box center [287, 143] width 574 height 409
drag, startPoint x: 507, startPoint y: 162, endPoint x: 505, endPoint y: 165, distance: 3.1
click at [505, 165] on div at bounding box center [287, 143] width 574 height 409
drag, startPoint x: 515, startPoint y: 170, endPoint x: 514, endPoint y: 192, distance: 21.8
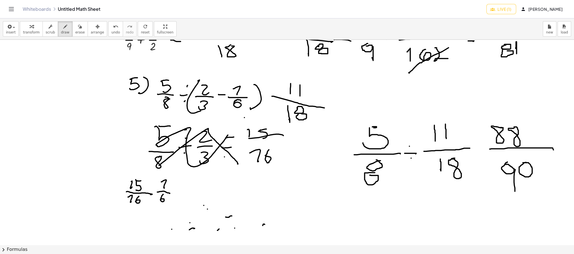
click at [514, 192] on div at bounding box center [287, 143] width 574 height 409
drag, startPoint x: 392, startPoint y: 219, endPoint x: 406, endPoint y: 223, distance: 14.9
click at [406, 223] on div at bounding box center [287, 143] width 574 height 409
drag, startPoint x: 403, startPoint y: 219, endPoint x: 403, endPoint y: 228, distance: 9.4
click at [403, 228] on div at bounding box center [287, 143] width 574 height 409
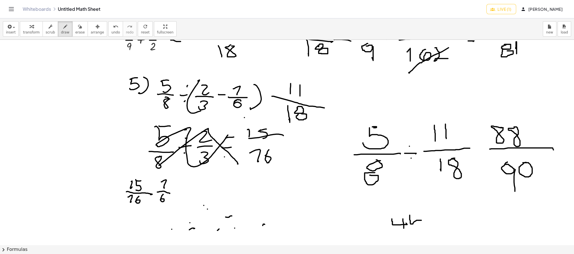
drag, startPoint x: 409, startPoint y: 215, endPoint x: 419, endPoint y: 220, distance: 11.2
click at [419, 220] on div at bounding box center [287, 143] width 574 height 409
drag, startPoint x: 419, startPoint y: 214, endPoint x: 420, endPoint y: 225, distance: 11.1
click at [420, 225] on div at bounding box center [287, 143] width 574 height 409
drag, startPoint x: 385, startPoint y: 235, endPoint x: 429, endPoint y: 233, distance: 44.3
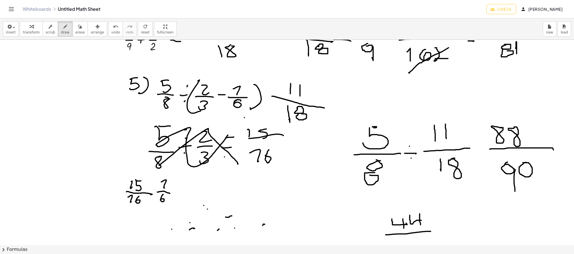
click at [429, 233] on div at bounding box center [287, 143] width 574 height 409
drag, startPoint x: 397, startPoint y: 239, endPoint x: 419, endPoint y: 244, distance: 21.9
click at [419, 244] on div at bounding box center [287, 143] width 574 height 409
drag, startPoint x: 413, startPoint y: 237, endPoint x: 414, endPoint y: 247, distance: 9.4
click at [414, 247] on div "insert select one: Math Expression Function Text transform scrub draw erase arr…" at bounding box center [287, 135] width 574 height 235
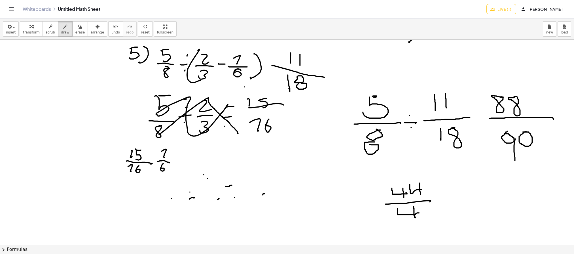
scroll to position [139, 0]
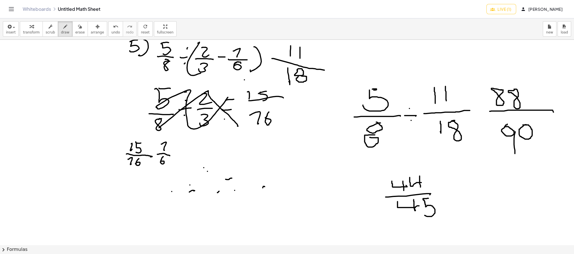
drag, startPoint x: 428, startPoint y: 198, endPoint x: 422, endPoint y: 213, distance: 15.9
click at [422, 213] on div at bounding box center [287, 105] width 574 height 409
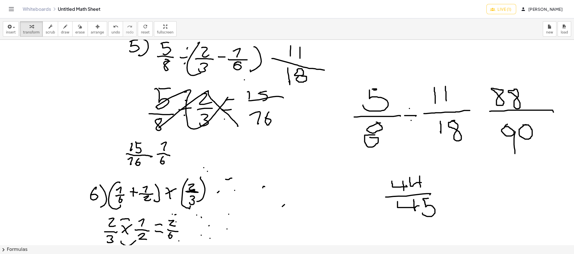
scroll to position [0, 0]
